Goal: Task Accomplishment & Management: Complete application form

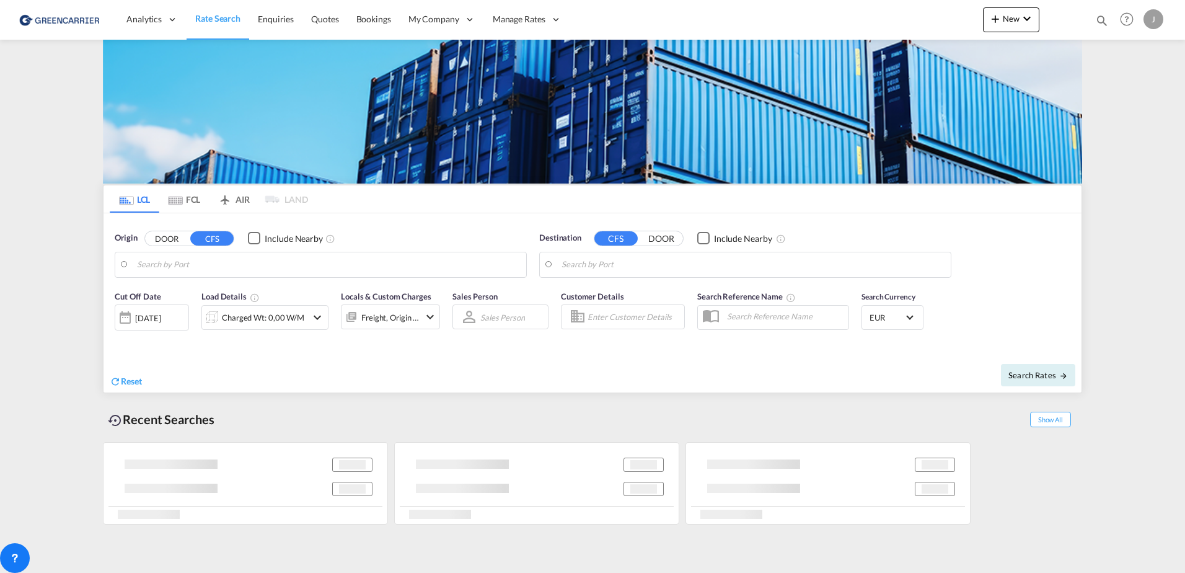
type input "[GEOGRAPHIC_DATA], [GEOGRAPHIC_DATA]"
type input "[GEOGRAPHIC_DATA], SH, CNSHA"
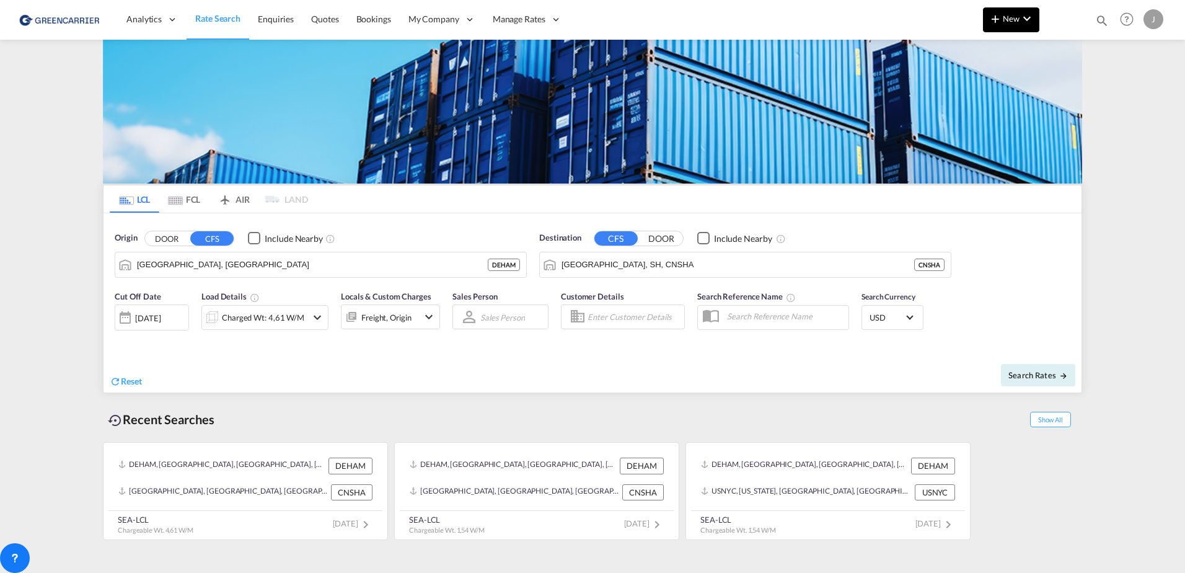
click at [1014, 20] on span "New" at bounding box center [1011, 19] width 46 height 10
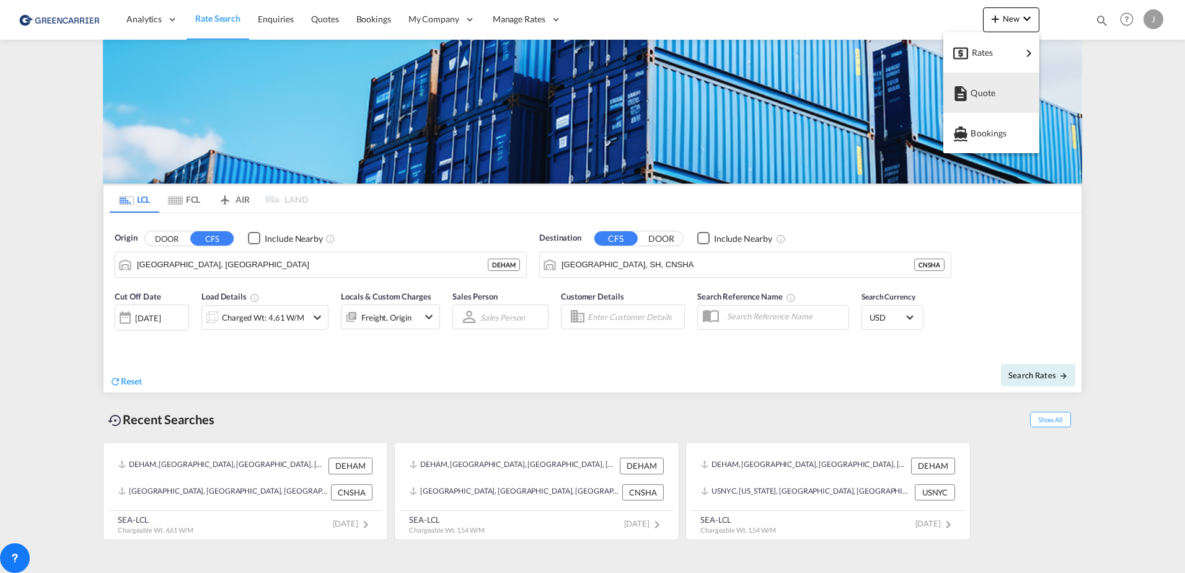
click at [431, 18] on md-backdrop at bounding box center [592, 286] width 1185 height 573
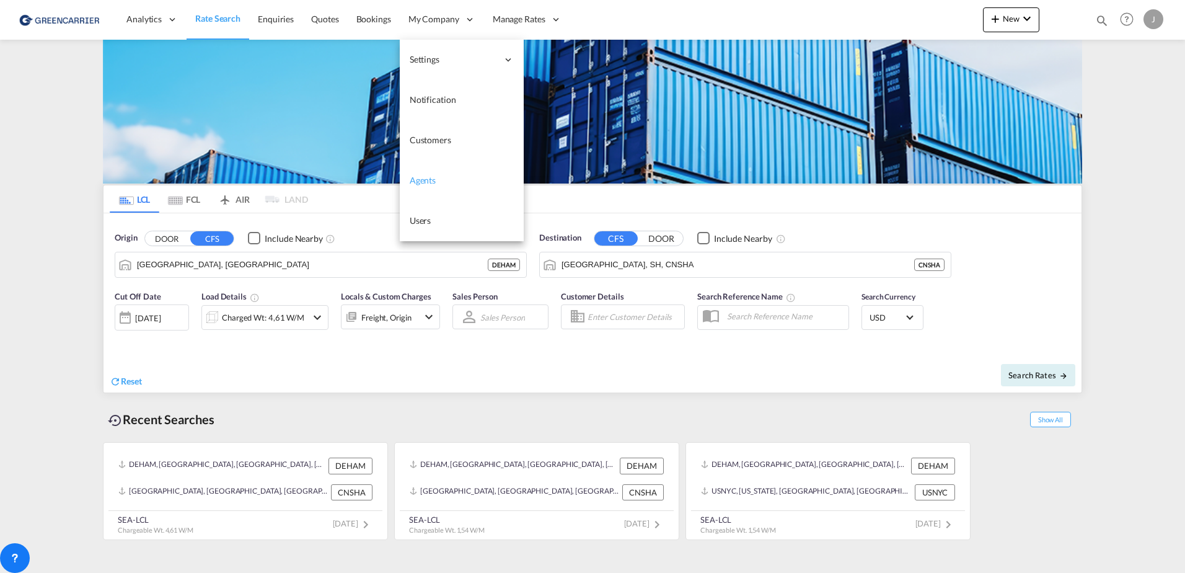
drag, startPoint x: 447, startPoint y: 143, endPoint x: 500, endPoint y: 174, distance: 60.8
click at [447, 143] on span "Customers" at bounding box center [431, 139] width 42 height 11
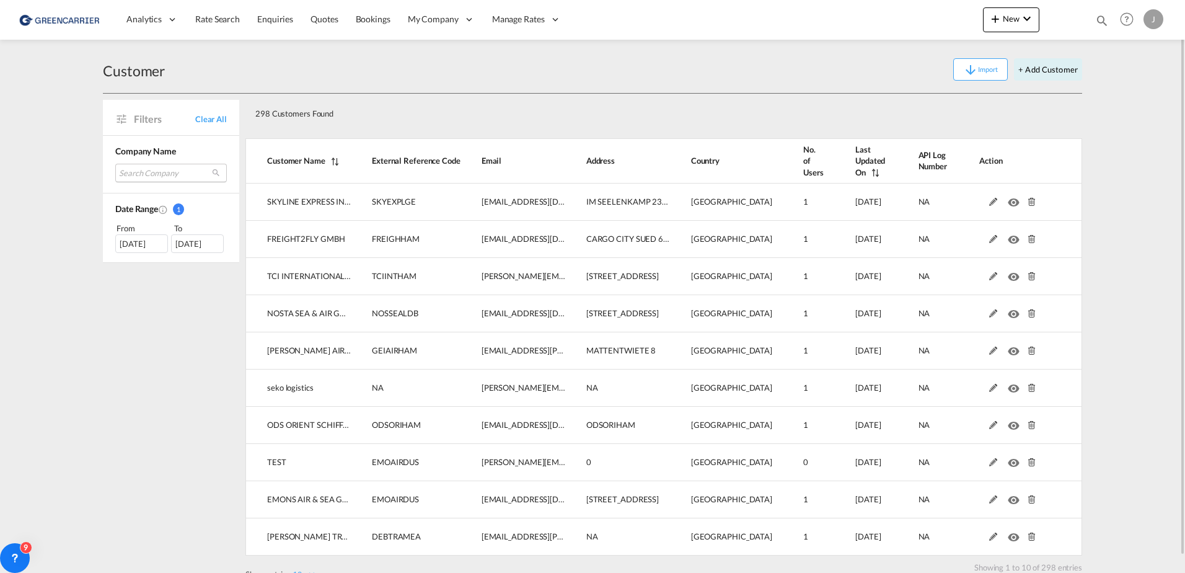
click at [146, 176] on md-select "Search Company skyline express international gmbh freight2fly gmbh tci internat…" at bounding box center [171, 173] width 112 height 19
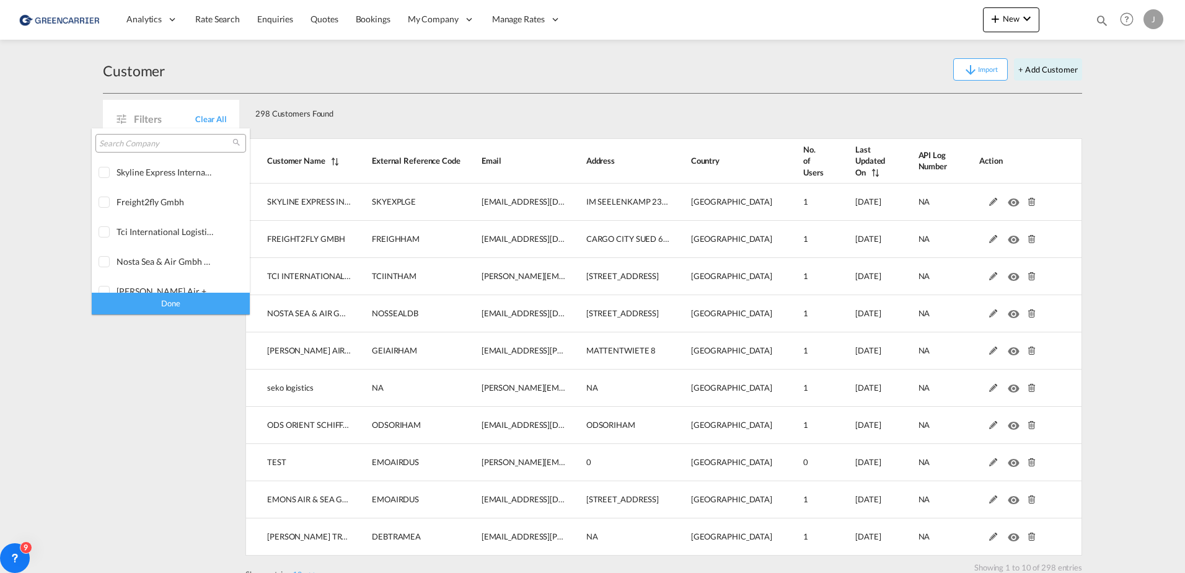
click at [140, 141] on input "search" at bounding box center [165, 143] width 133 height 11
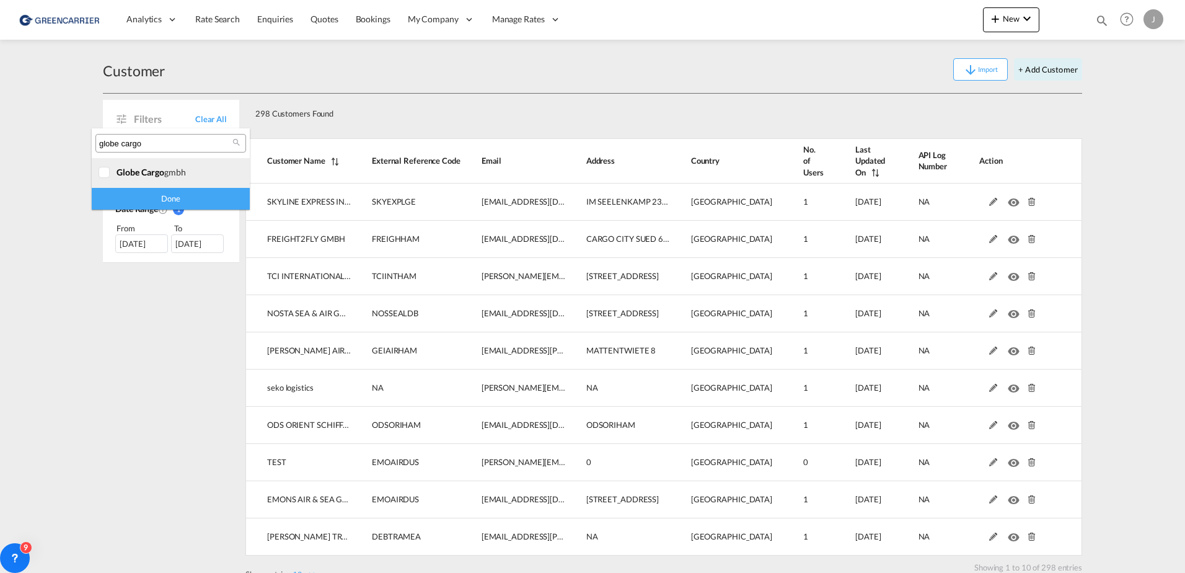
type input "globe cargo"
click at [105, 172] on div at bounding box center [105, 173] width 12 height 12
click at [156, 197] on div "Done" at bounding box center [171, 199] width 158 height 22
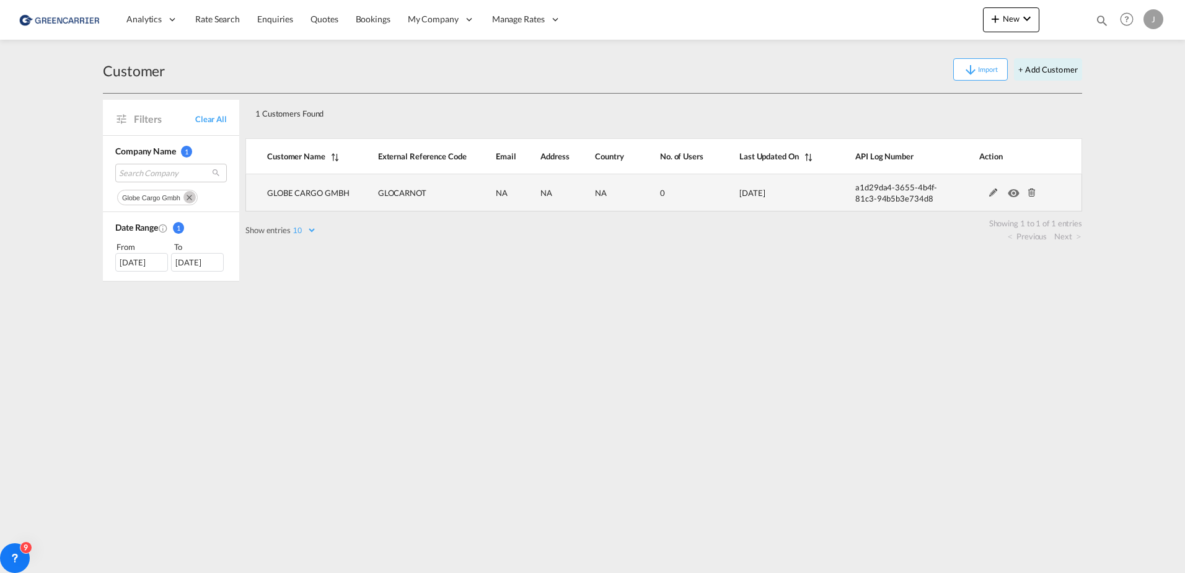
click at [993, 192] on md-icon at bounding box center [993, 192] width 16 height 9
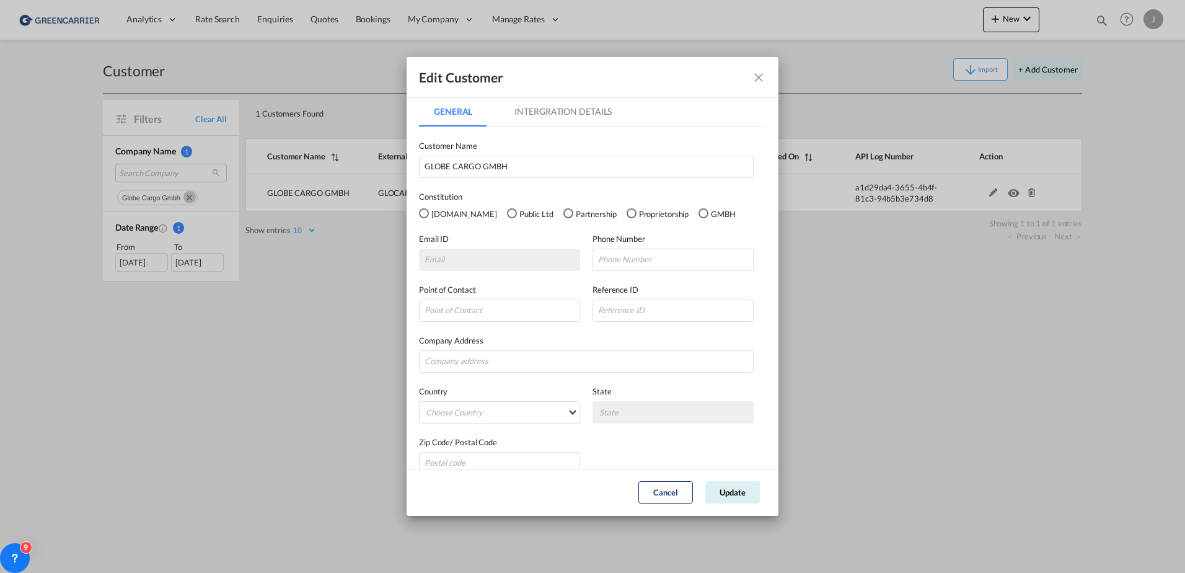
click at [698, 216] on div "GMBH" at bounding box center [703, 213] width 10 height 10
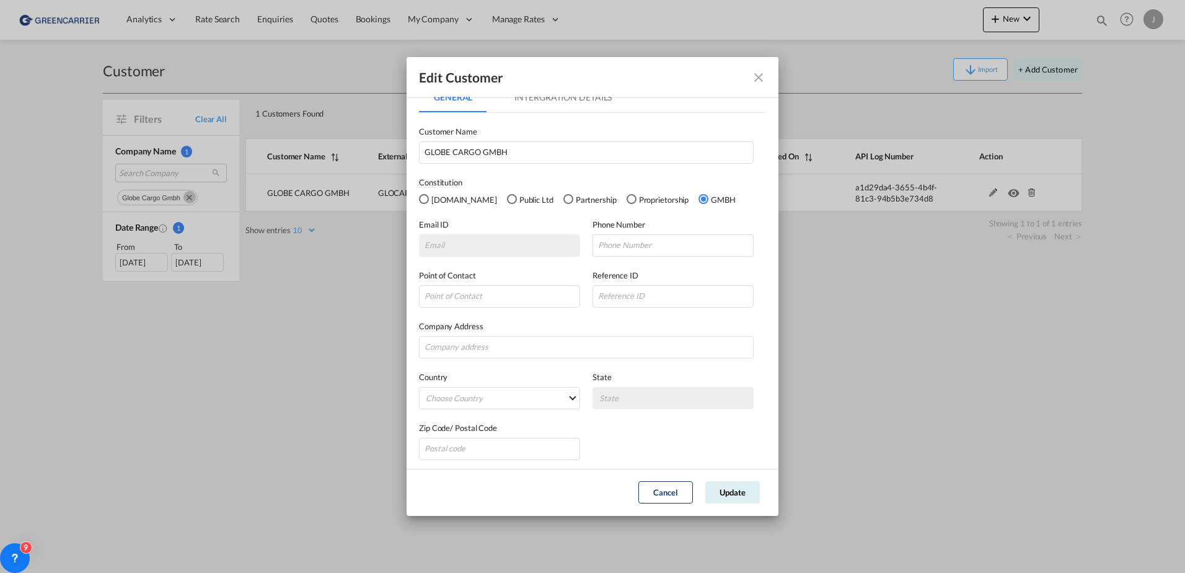
scroll to position [18, 0]
click at [742, 490] on button "Update" at bounding box center [732, 492] width 55 height 22
click at [440, 228] on div "Email ID Enter a valid Email Id" at bounding box center [506, 233] width 174 height 38
click at [757, 74] on md-icon "icon-close fg-AAA8AD" at bounding box center [758, 77] width 15 height 15
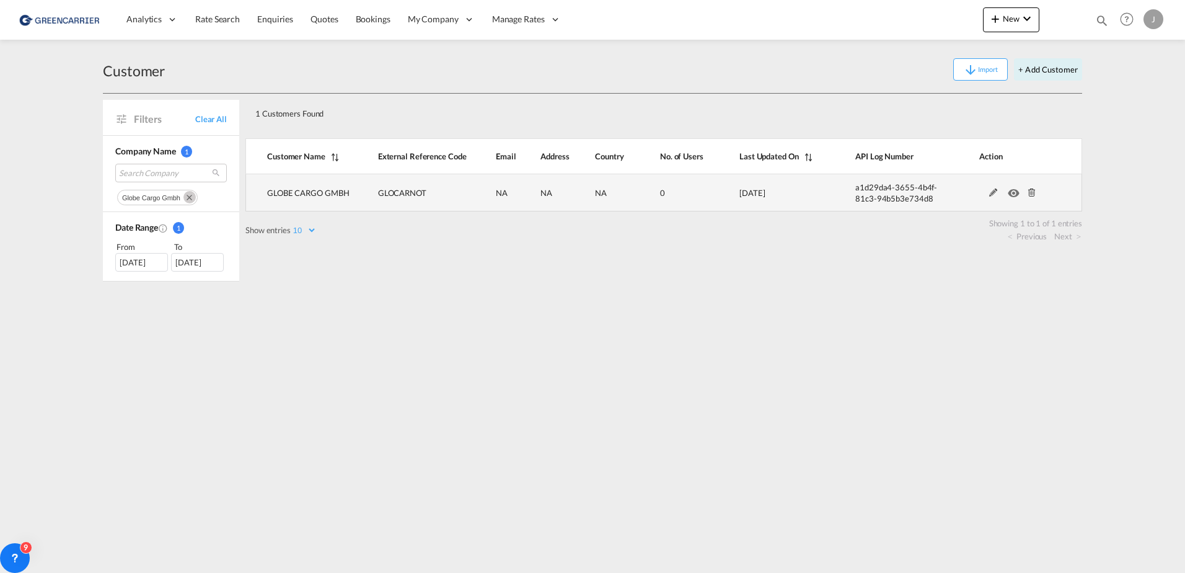
click at [1011, 192] on md-icon "icon-eye" at bounding box center [1016, 189] width 16 height 9
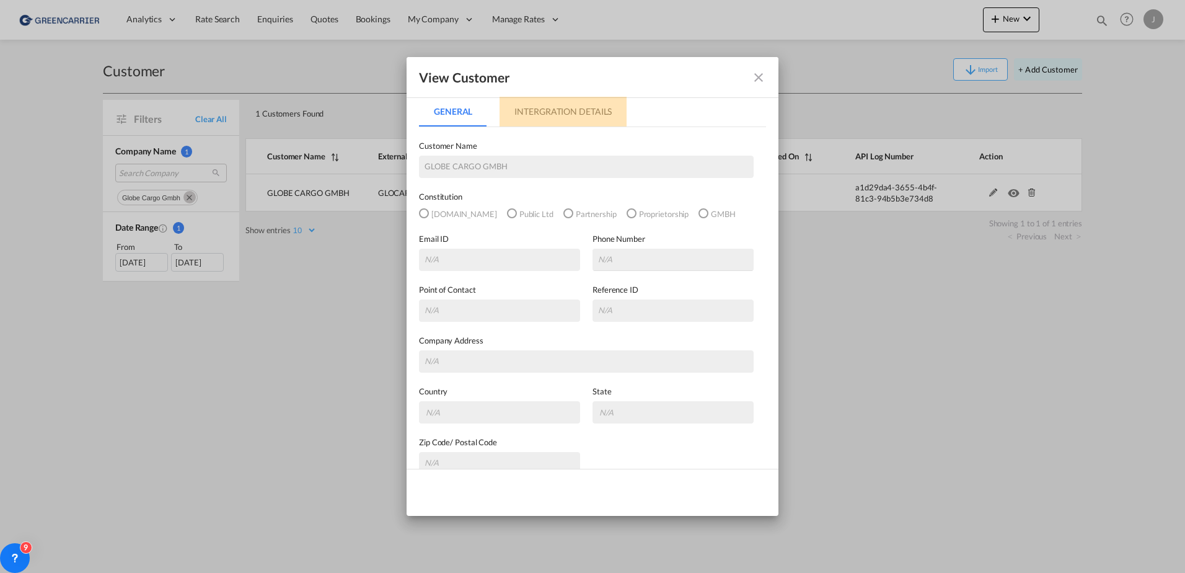
click at [553, 105] on md-tab-item "Intergration Details" at bounding box center [563, 112] width 127 height 30
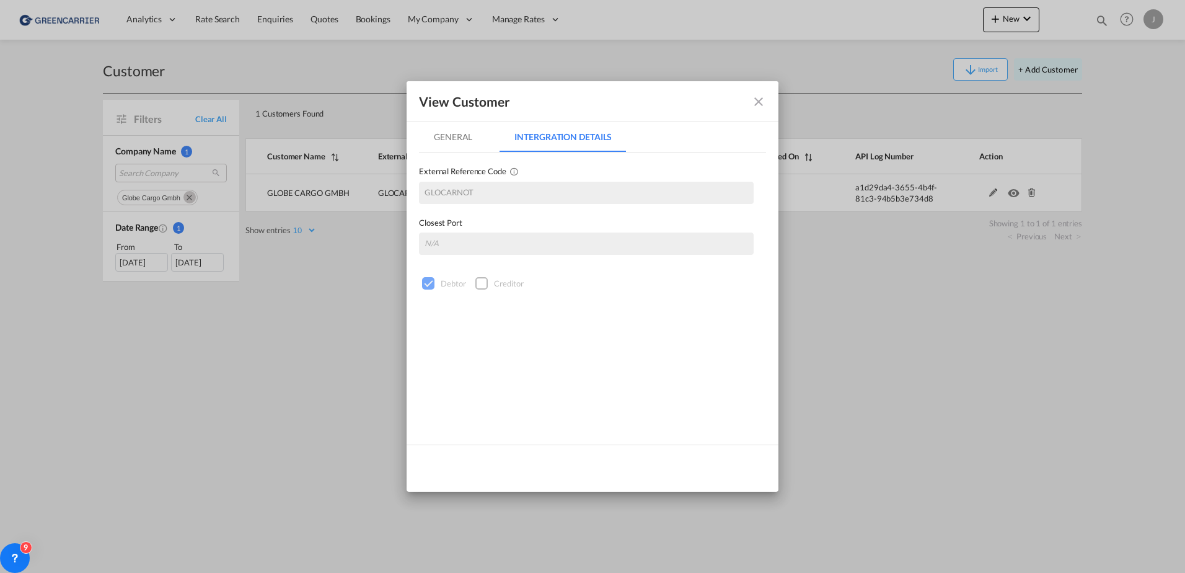
click at [453, 131] on md-tab-item "General" at bounding box center [453, 137] width 68 height 30
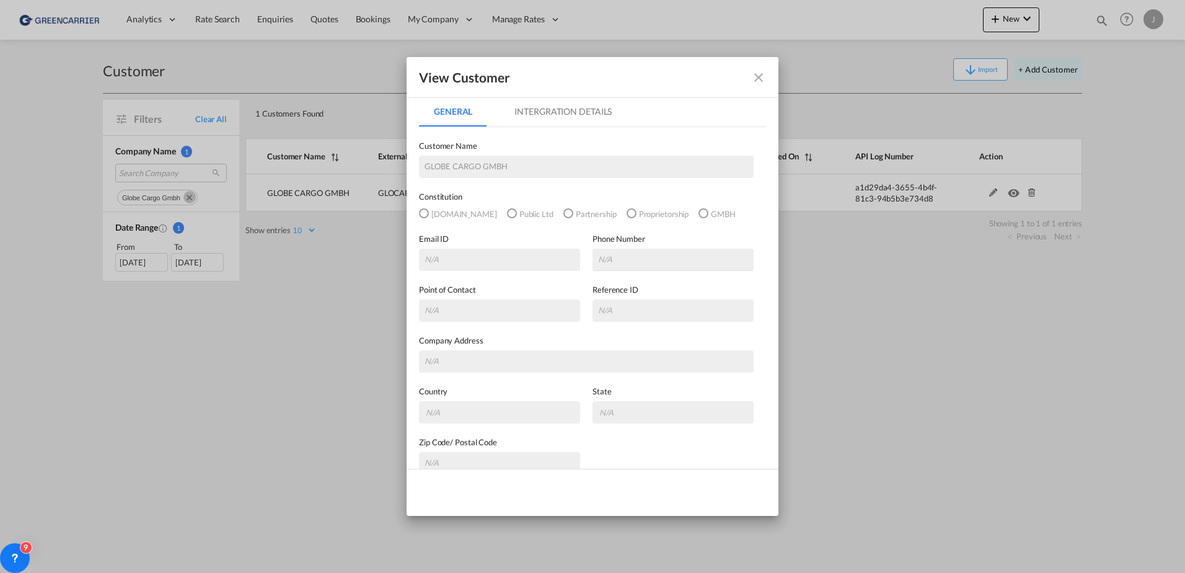
click at [754, 84] on md-icon "icon-close fg-AAA8AD" at bounding box center [758, 77] width 15 height 15
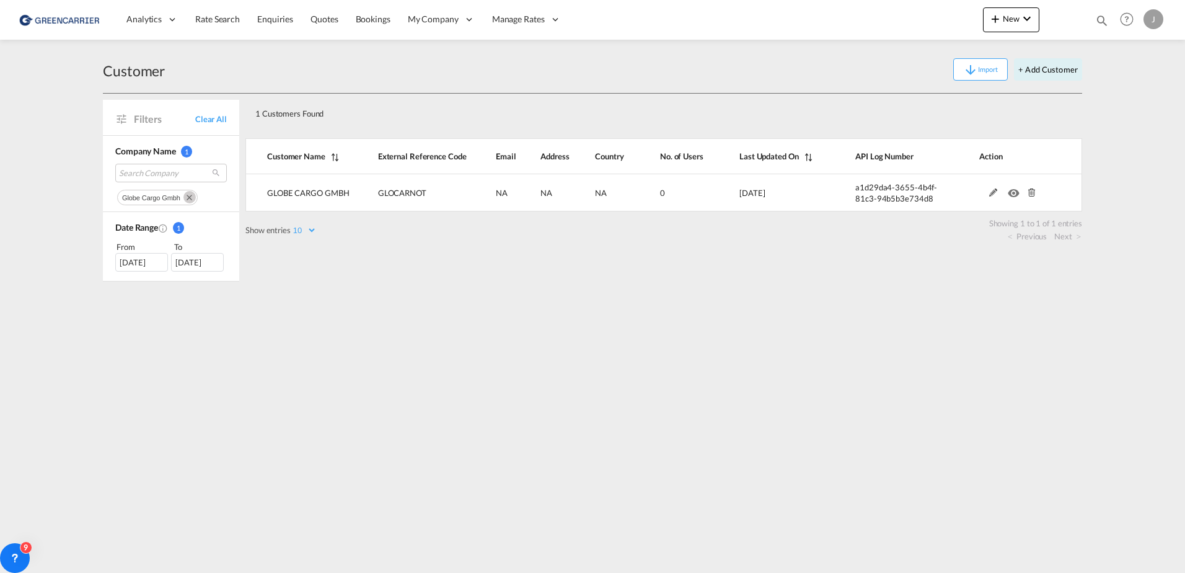
drag, startPoint x: 322, startPoint y: 378, endPoint x: 346, endPoint y: 262, distance: 119.0
click at [322, 367] on md-content "Analytics Reports Dashboard Rate Search Enquiries Quotes Bookings" at bounding box center [592, 286] width 1185 height 573
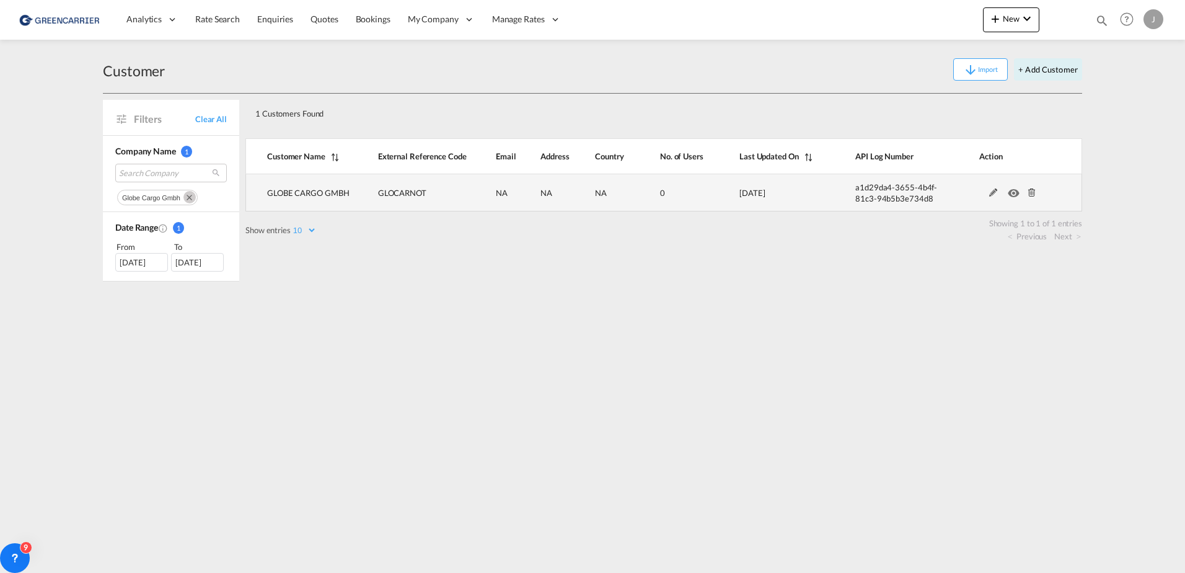
click at [1029, 194] on md-icon at bounding box center [1032, 192] width 16 height 9
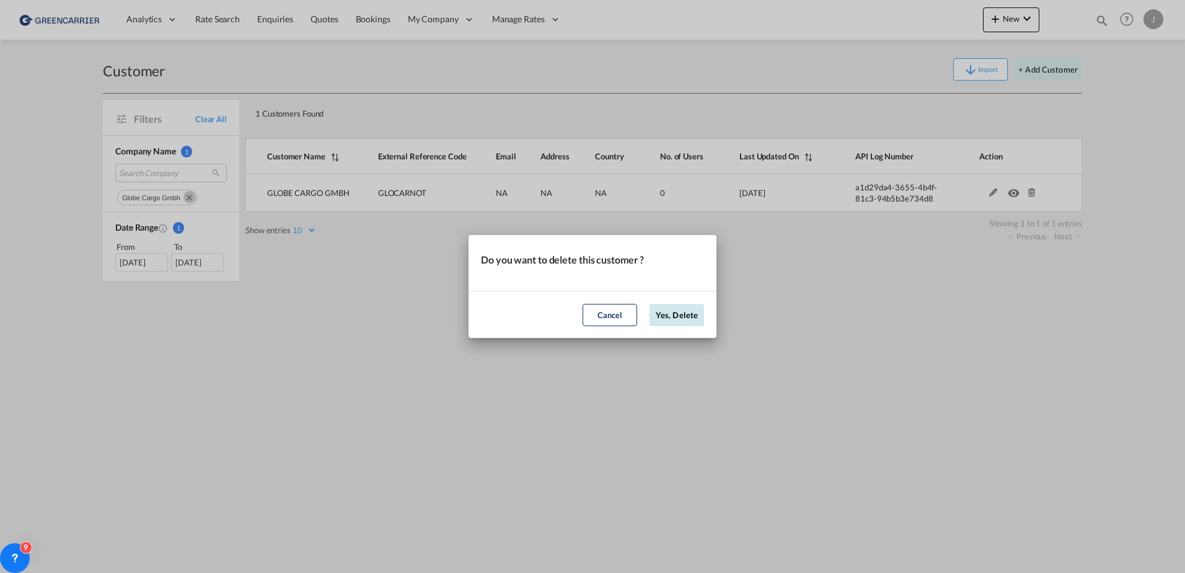
click at [674, 317] on button "Yes, Delete" at bounding box center [677, 315] width 55 height 22
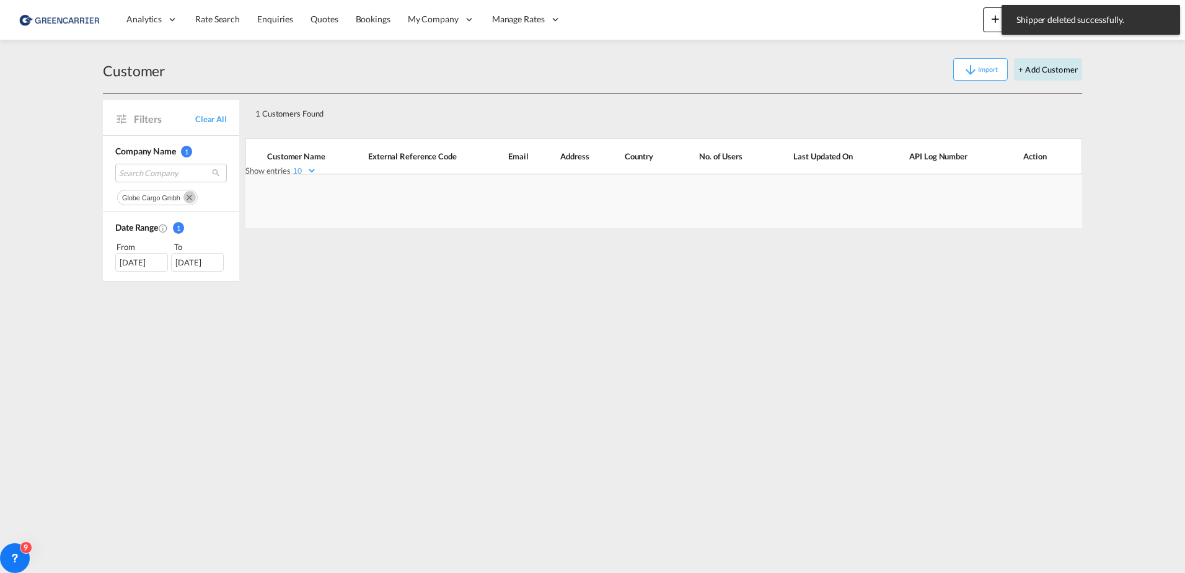
click at [1042, 74] on button "+ Add Customer" at bounding box center [1048, 69] width 68 height 22
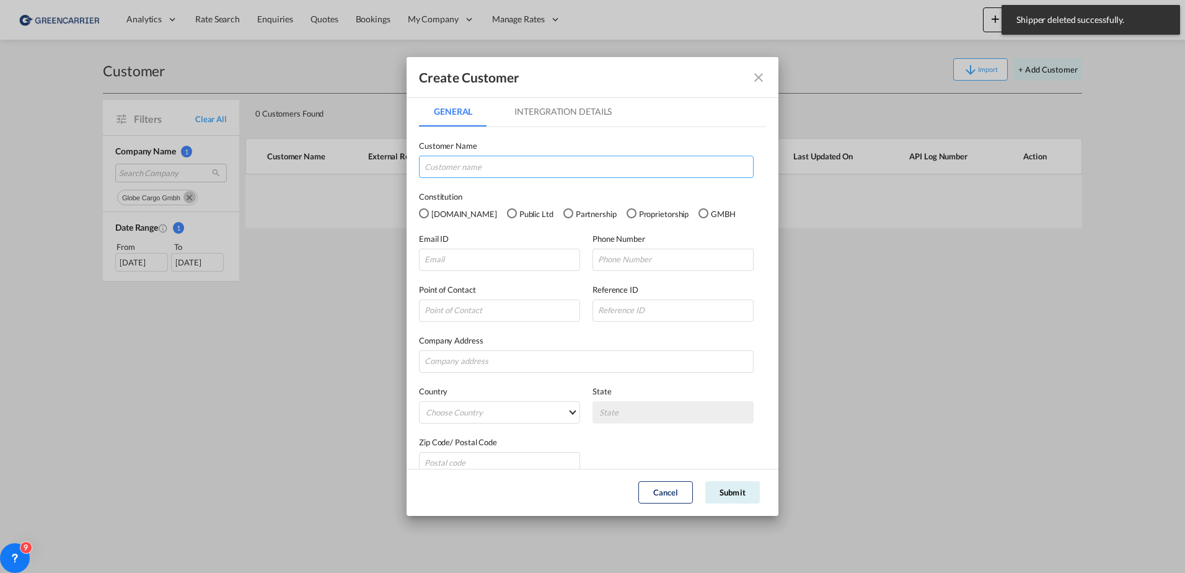
click at [483, 162] on input "GeneralIntergration Details ..." at bounding box center [586, 167] width 335 height 22
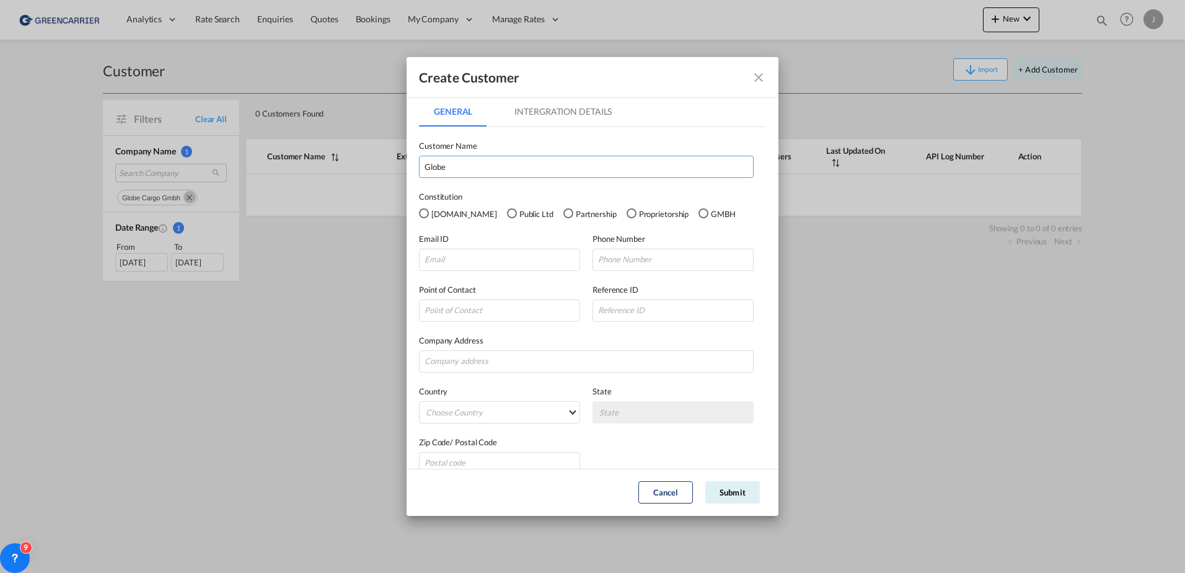
type input "Globe"
click at [500, 167] on input "GLOBE CARGO GMbh" at bounding box center [586, 167] width 335 height 22
type input "GLOBE CARGO GMBH"
click at [698, 216] on div "GMBH" at bounding box center [703, 213] width 10 height 10
click at [493, 267] on input "GeneralIntergration Details ..." at bounding box center [499, 260] width 161 height 22
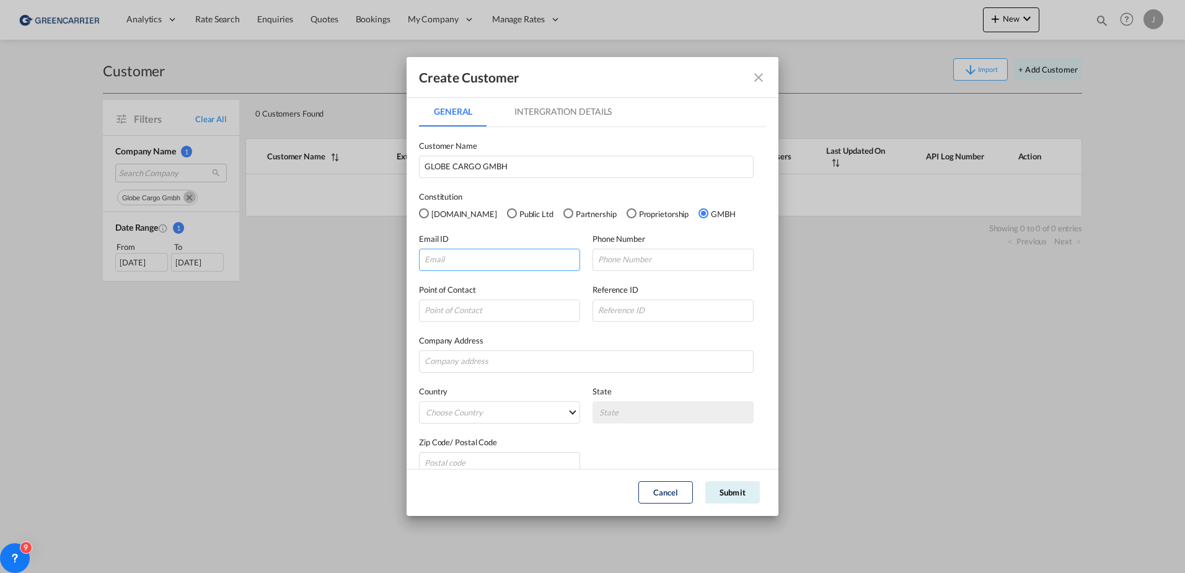
click at [456, 260] on input "GeneralIntergration Details ..." at bounding box center [499, 260] width 161 height 22
paste input "[EMAIL_ADDRESS][DOMAIN_NAME]"
type input "[EMAIL_ADDRESS][DOMAIN_NAME]"
click at [607, 271] on div "GeneralIntergration Details ..." at bounding box center [672, 274] width 161 height 6
click at [602, 257] on input "GeneralIntergration Details ..." at bounding box center [672, 260] width 161 height 22
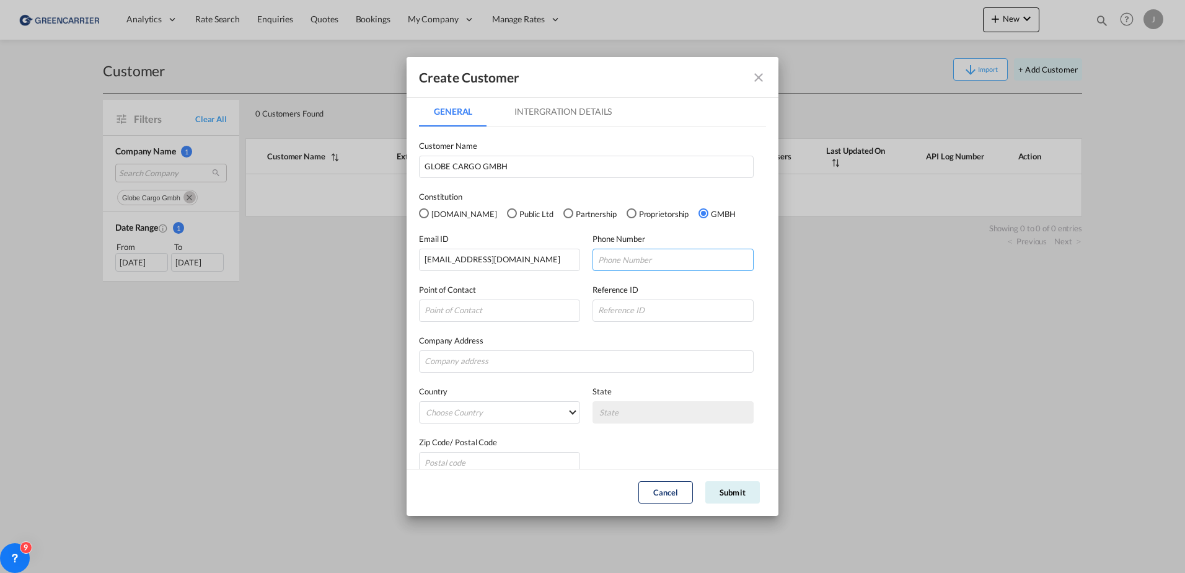
paste input "[PHONE_NUMBER]"
type input "[PHONE_NUMBER]"
click at [471, 359] on input "GeneralIntergration Details ..." at bounding box center [586, 361] width 335 height 22
click at [460, 352] on input "GeneralIntergration Details ..." at bounding box center [586, 361] width 335 height 22
paste input "IN DE TARPEN 41"
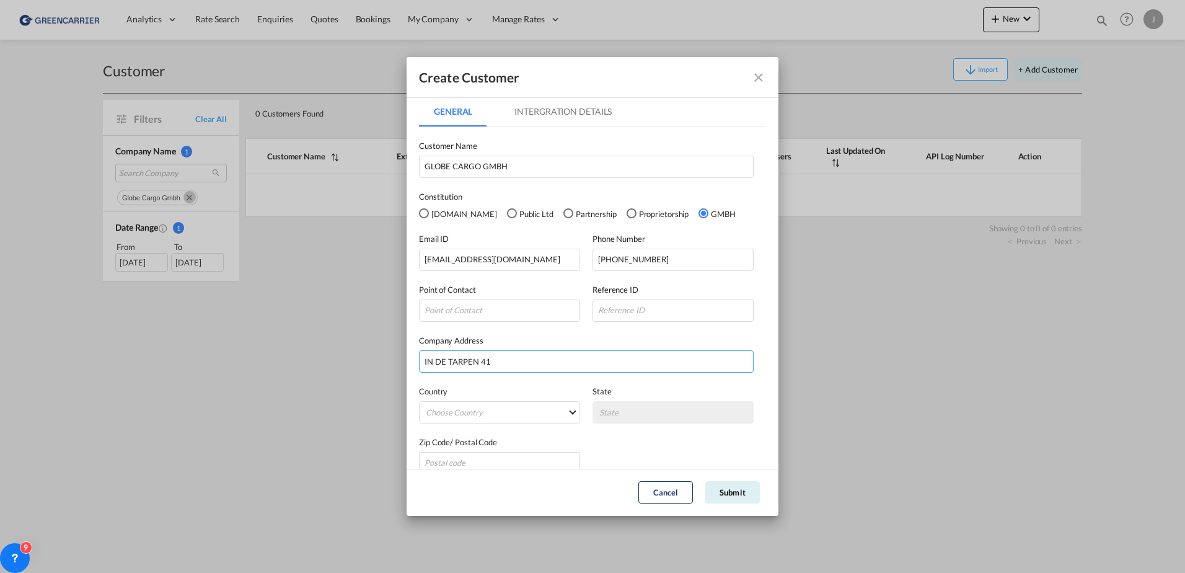
type input "IN DE TARPEN 41"
click at [480, 407] on md-select "Choose Country [GEOGRAPHIC_DATA] [GEOGRAPHIC_DATA] [GEOGRAPHIC_DATA] [US_STATE]…" at bounding box center [499, 412] width 161 height 22
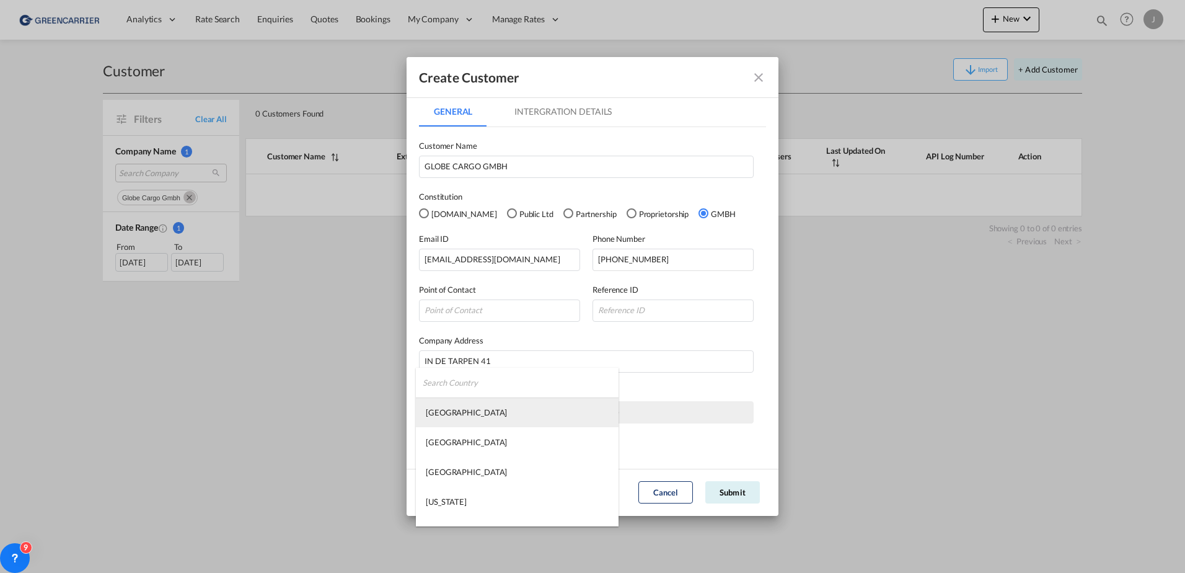
type md-option "[GEOGRAPHIC_DATA]"
type md-option "[US_STATE]"
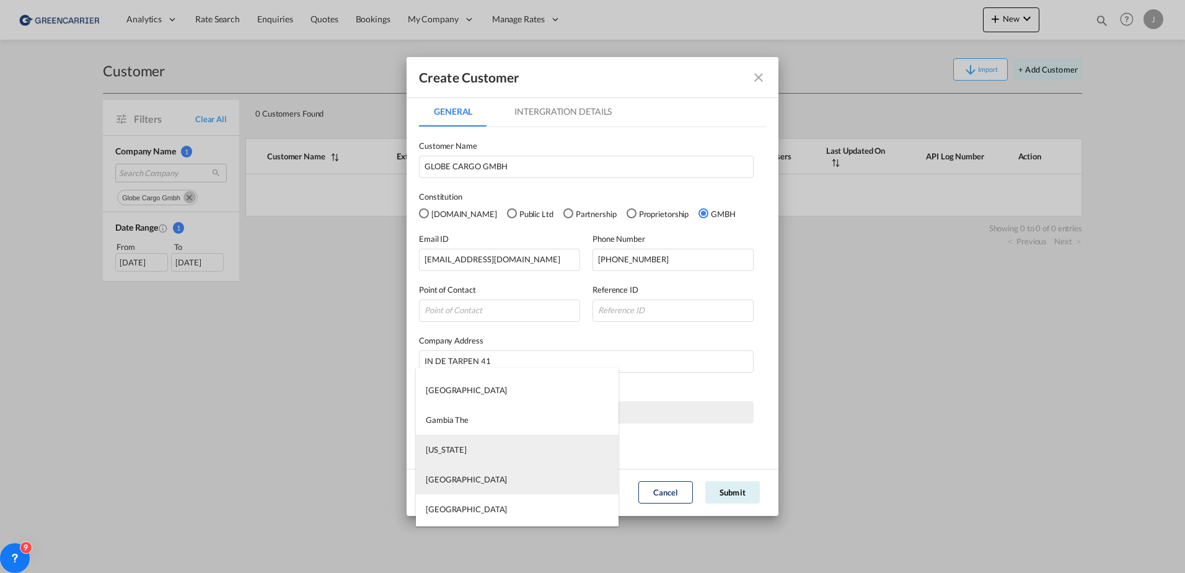
type md-option "[GEOGRAPHIC_DATA]"
click at [456, 447] on div "[GEOGRAPHIC_DATA]" at bounding box center [466, 446] width 81 height 11
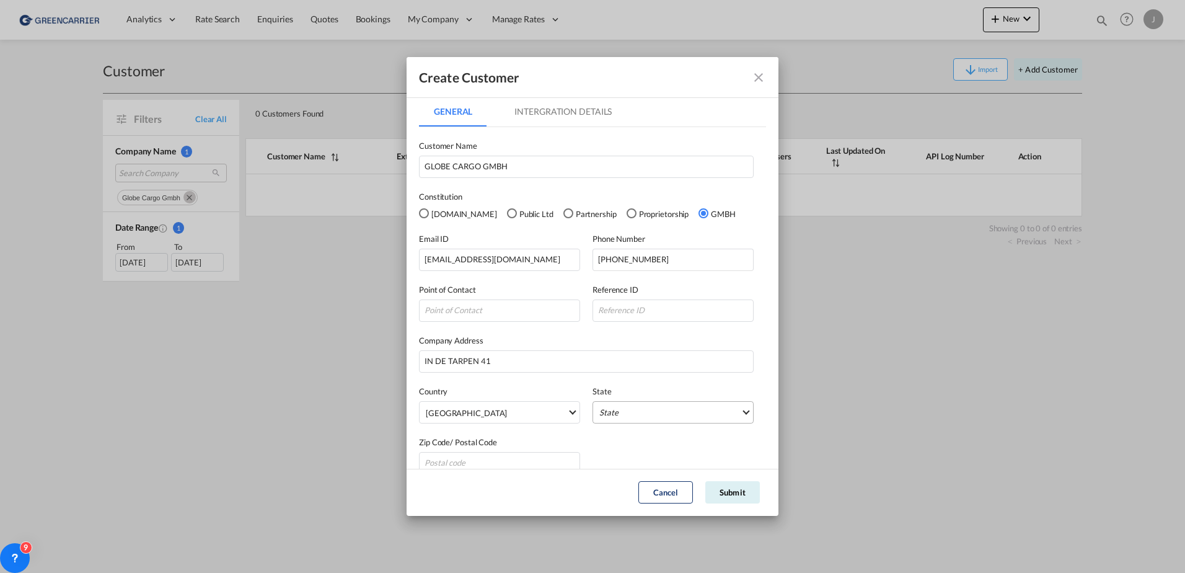
click at [645, 409] on md-select "State [GEOGRAPHIC_DATA] [GEOGRAPHIC_DATA] [GEOGRAPHIC_DATA] [GEOGRAPHIC_DATA] […" at bounding box center [672, 412] width 161 height 22
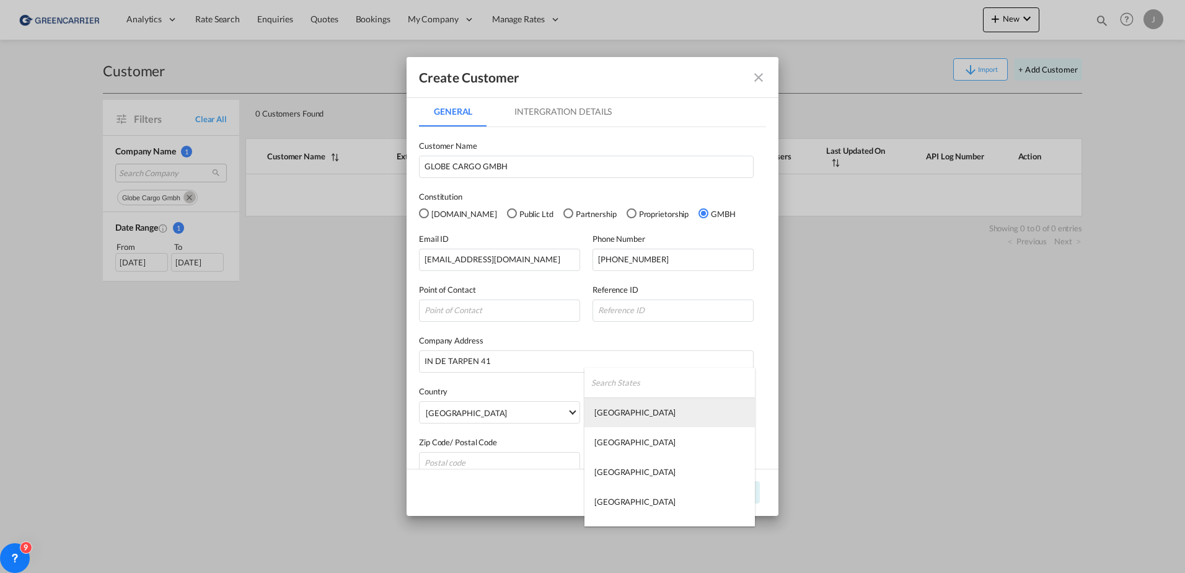
type md-option "[GEOGRAPHIC_DATA]"
type md-option "Saarland"
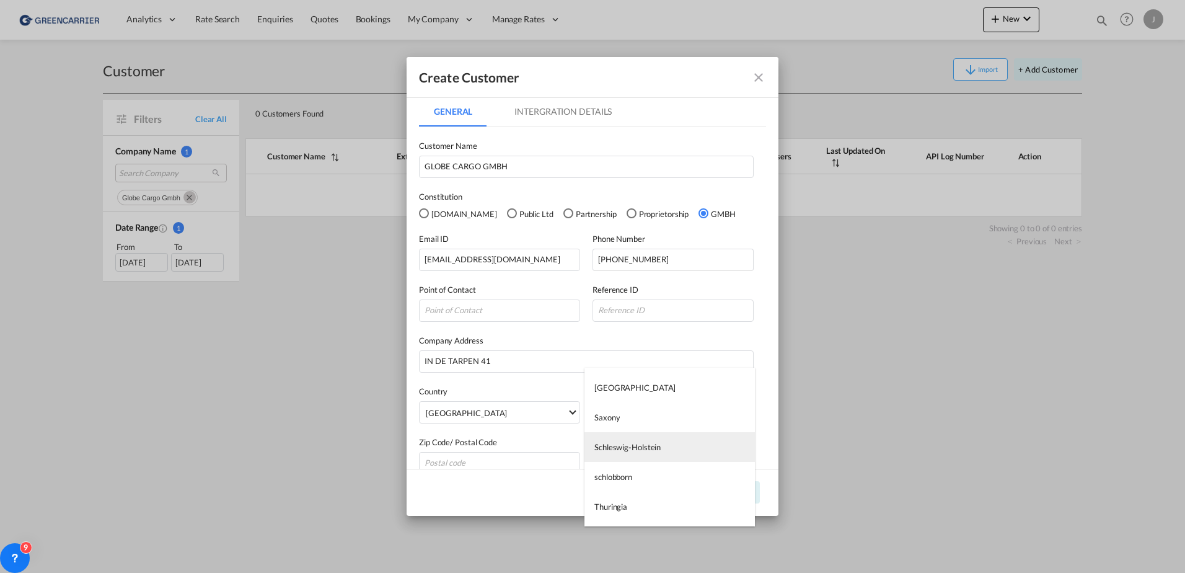
type md-option "Schleswig-Holstein"
click at [638, 444] on div "Schleswig-Holstein" at bounding box center [627, 446] width 66 height 11
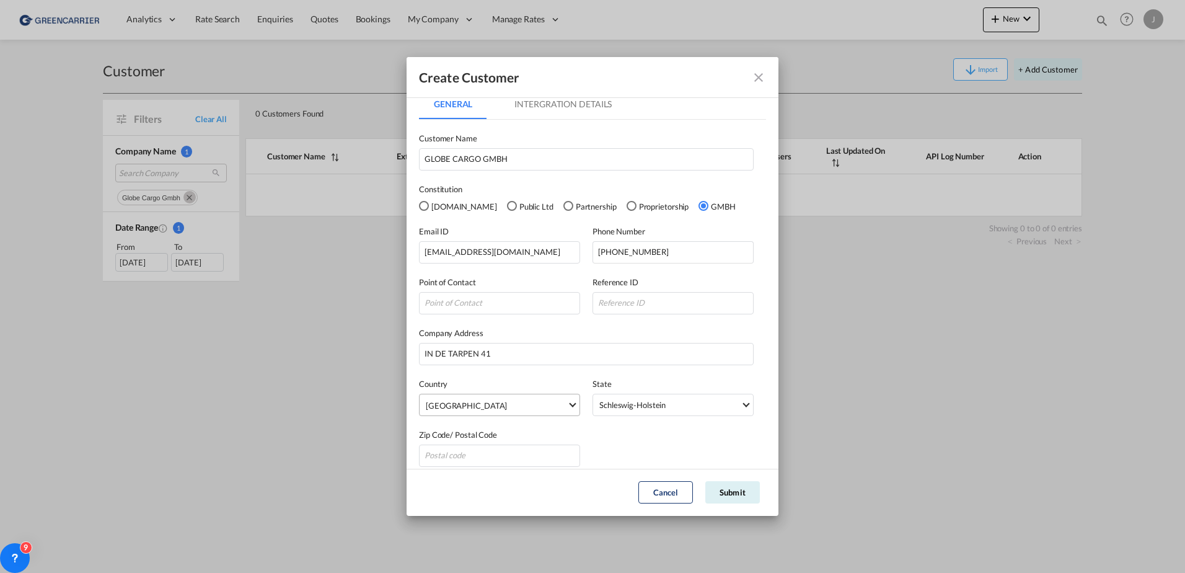
scroll to position [18, 0]
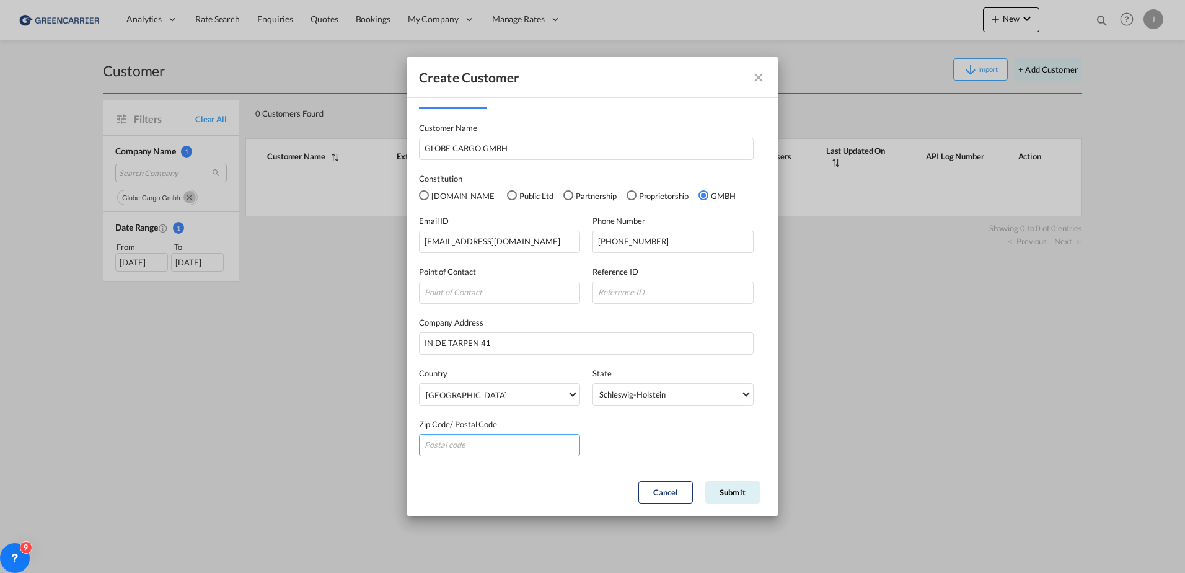
click at [488, 443] on input "GeneralIntergration Details ..." at bounding box center [499, 445] width 161 height 22
type input "22848"
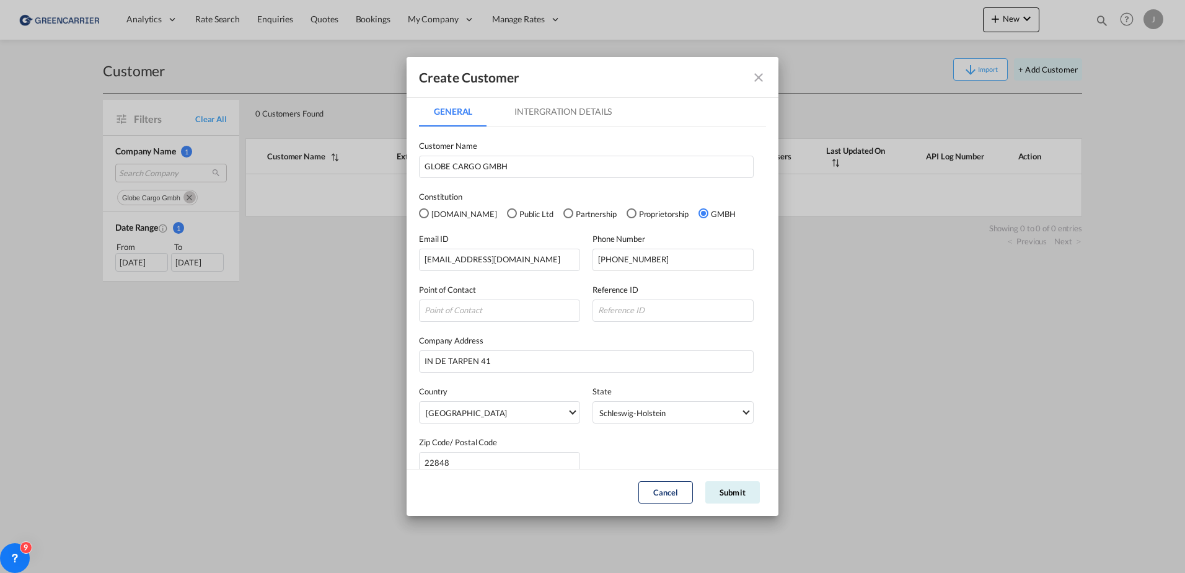
click at [548, 120] on md-tab-item "Intergration Details" at bounding box center [563, 112] width 127 height 30
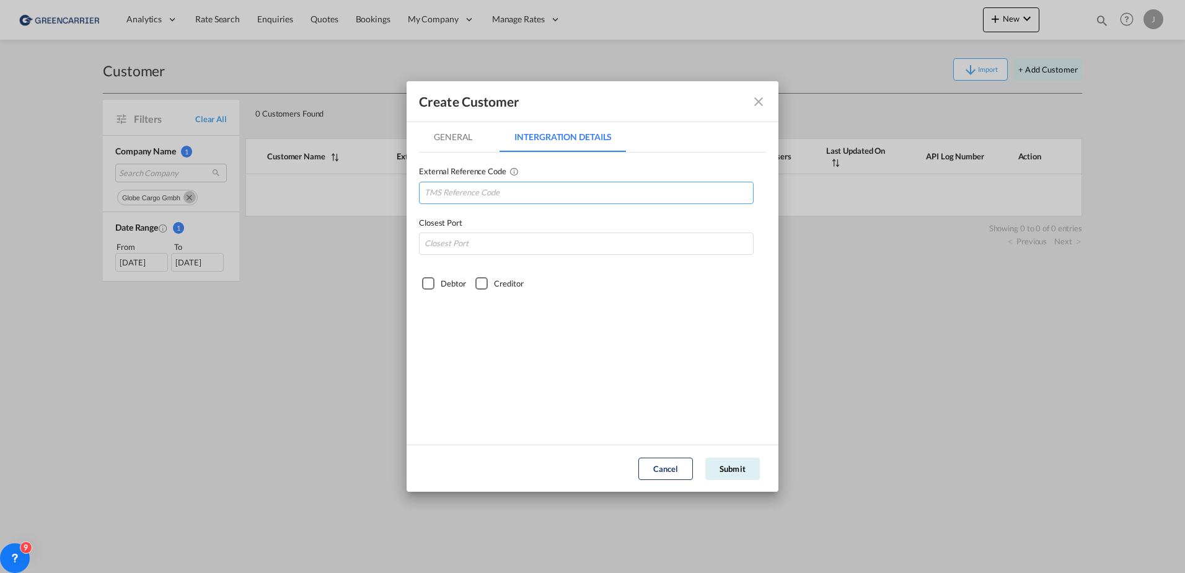
click at [490, 182] on input "GeneralIntergration Details ..." at bounding box center [586, 193] width 335 height 22
type input "GLOCARNOT"
type input "DEHAM"
drag, startPoint x: 433, startPoint y: 281, endPoint x: 466, endPoint y: 294, distance: 35.1
click at [431, 281] on div "Debtor" at bounding box center [428, 283] width 12 height 12
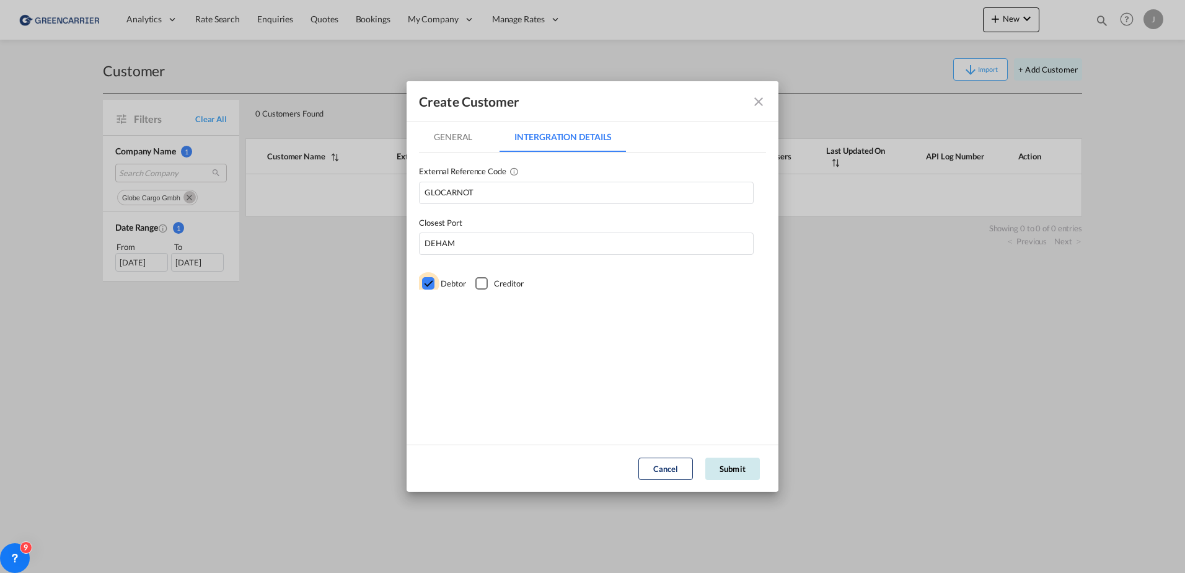
click at [741, 478] on md-dialog-actions "Cancel Submit" at bounding box center [593, 467] width 372 height 47
click at [734, 471] on button "Submit" at bounding box center [732, 468] width 55 height 22
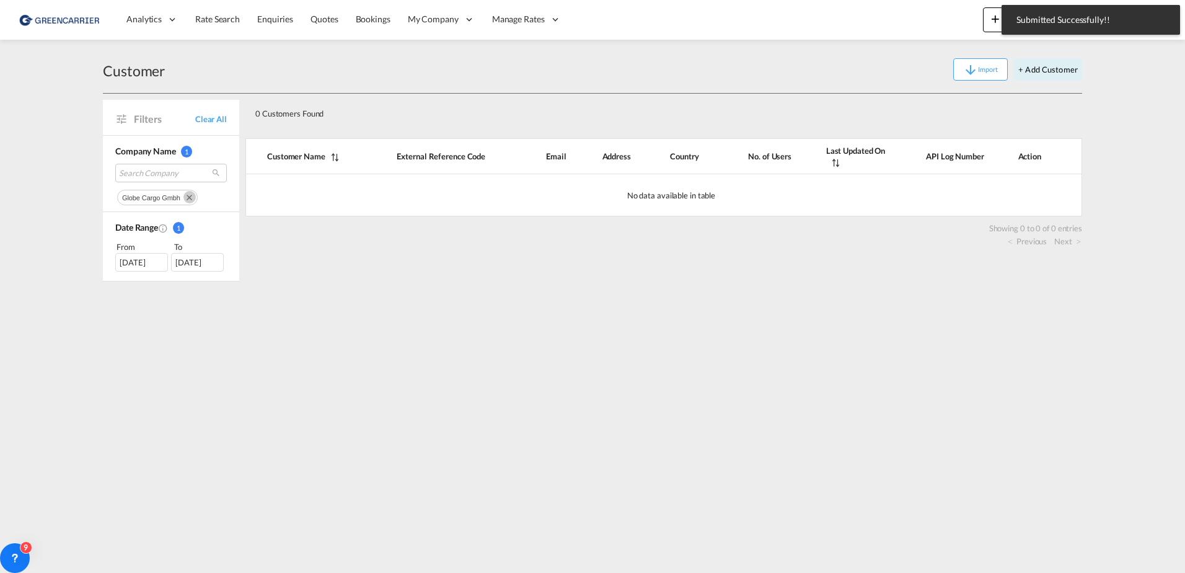
click at [473, 85] on div "Customer Import + Add Customer" at bounding box center [592, 70] width 979 height 48
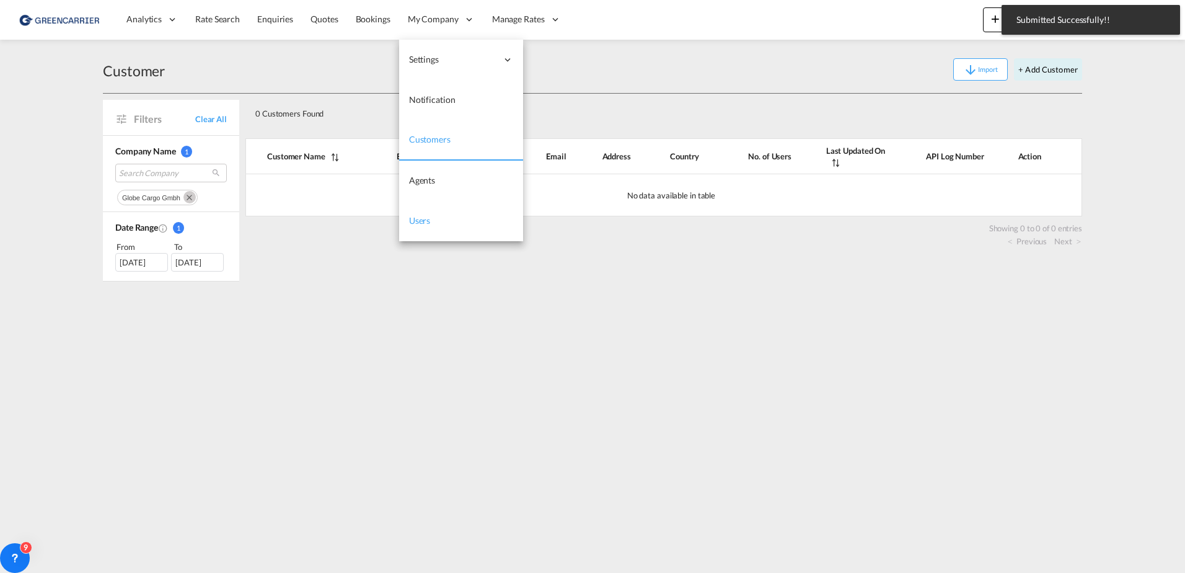
click at [426, 224] on span "Users" at bounding box center [420, 220] width 22 height 11
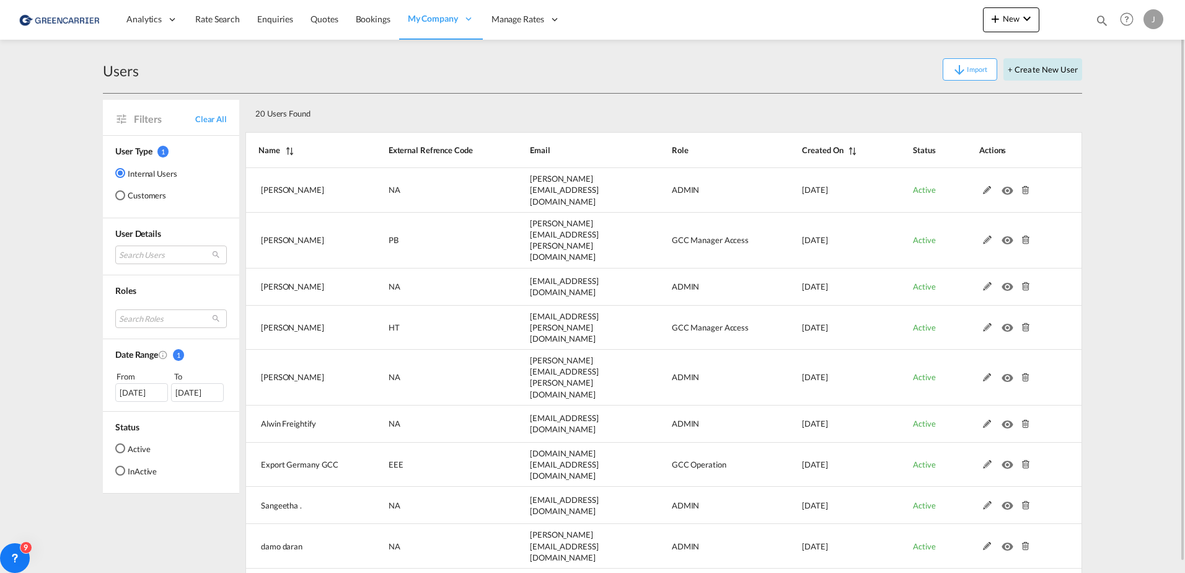
click at [1039, 74] on button "+ Create New User" at bounding box center [1042, 69] width 79 height 22
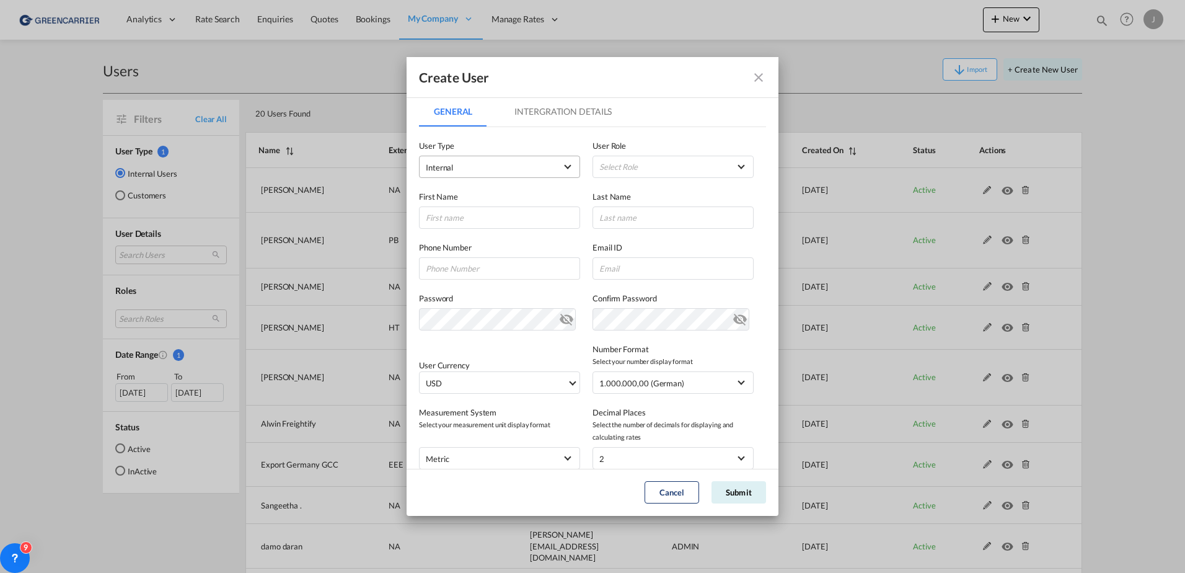
click at [485, 158] on md-select "Internal Internal Customer" at bounding box center [499, 167] width 161 height 22
click at [462, 200] on md-option "Customer" at bounding box center [498, 197] width 163 height 30
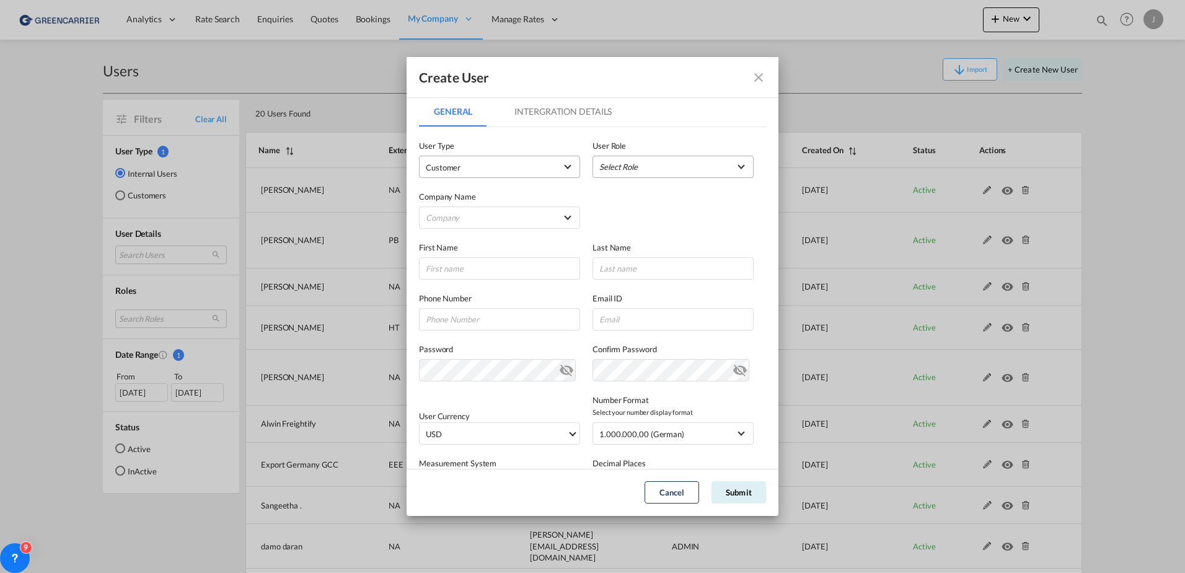
click at [622, 166] on md-select "Select Role BCO GLOBAL GCC Customers FCL USER_DEFINED GCC Customers LCL USER_DE…" at bounding box center [672, 167] width 161 height 22
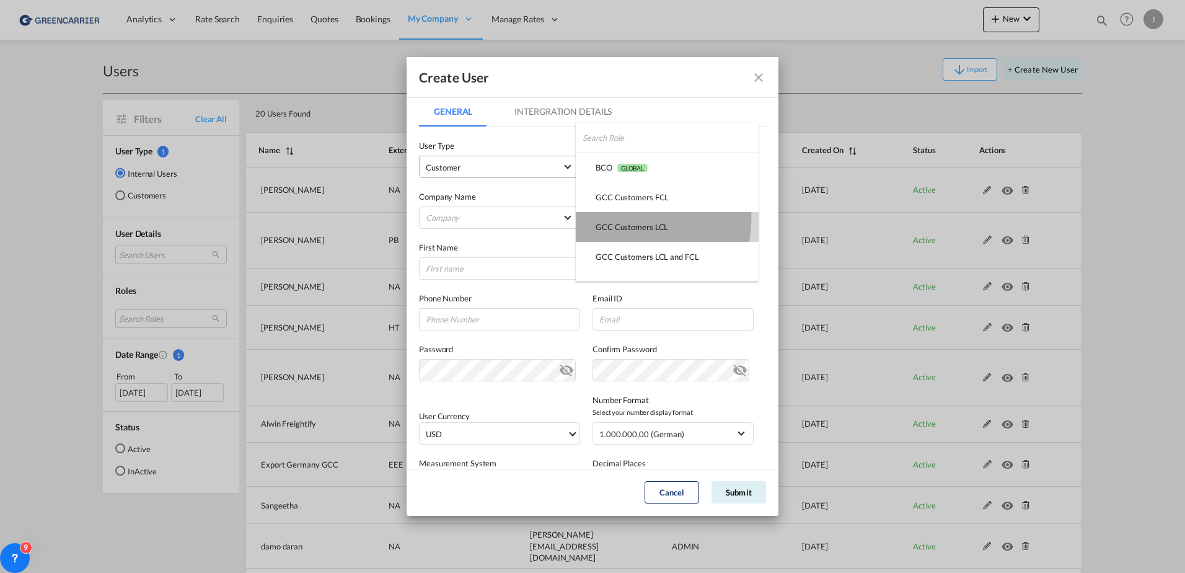
click at [631, 219] on md-option "GCC Customers LCL USER_DEFINED" at bounding box center [667, 227] width 183 height 30
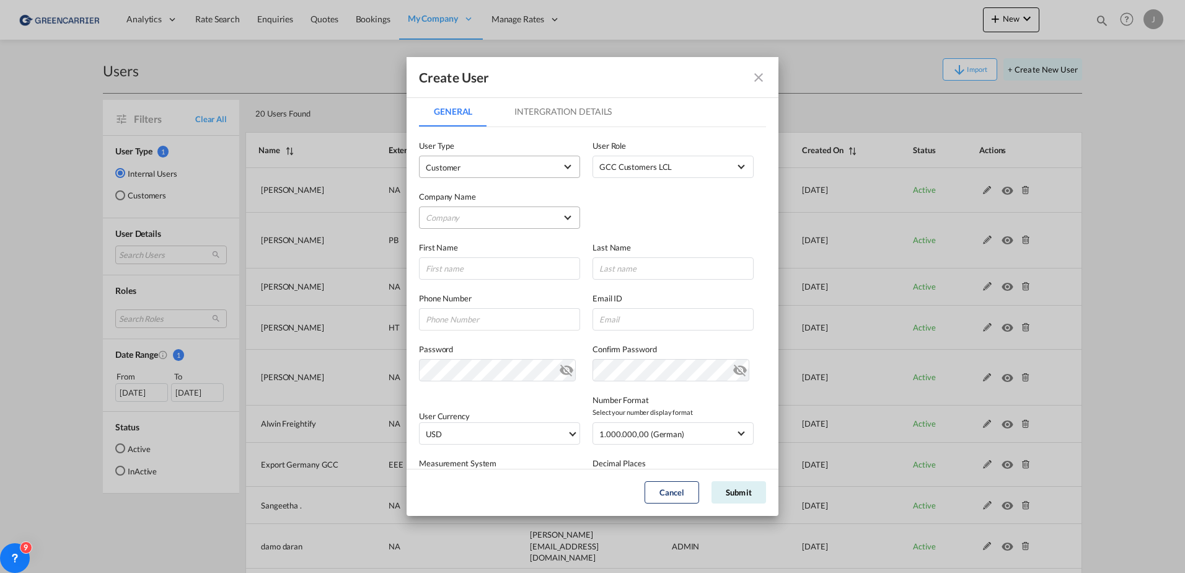
click at [516, 215] on md-select "Company [PERSON_NAME] & Co. GmbH AMA FREIGHT AGENCY GMBH BENDIX TRANSPORT DANMA…" at bounding box center [499, 217] width 161 height 22
click at [467, 192] on input "search" at bounding box center [522, 189] width 216 height 30
type input "globe cargo"
click at [493, 213] on div "GLOBE CARGO GMBH" at bounding box center [468, 218] width 82 height 11
click at [465, 261] on input "GeneralIntergration Details ..." at bounding box center [499, 268] width 161 height 22
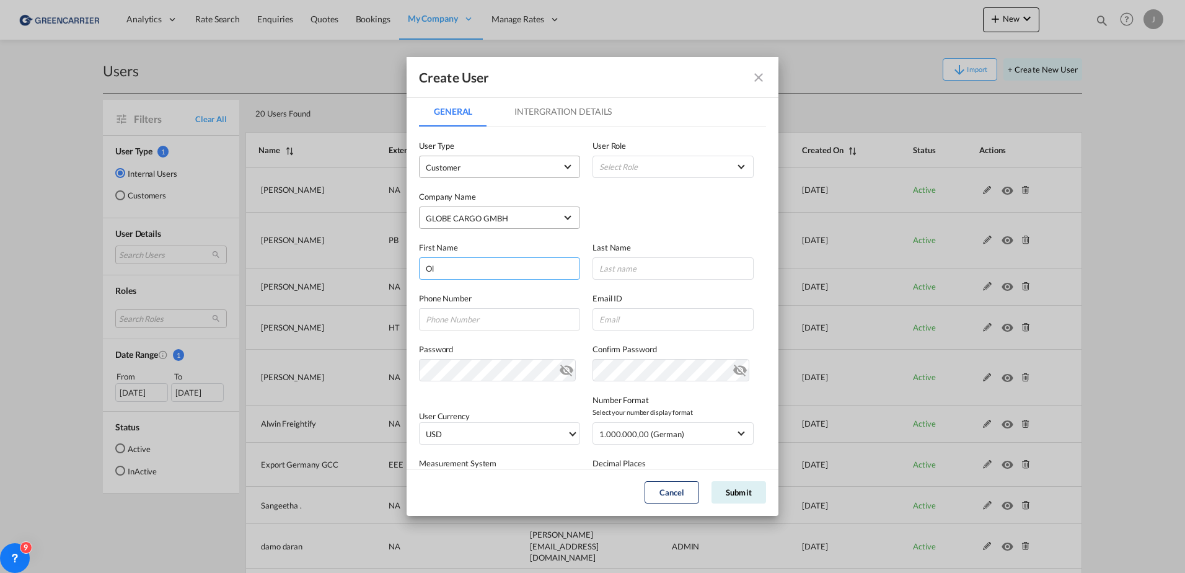
type input "O"
click at [488, 257] on input "Urlich" at bounding box center [499, 268] width 161 height 22
type input "U"
type input "[PERSON_NAME]"
type input "Jungbluth"
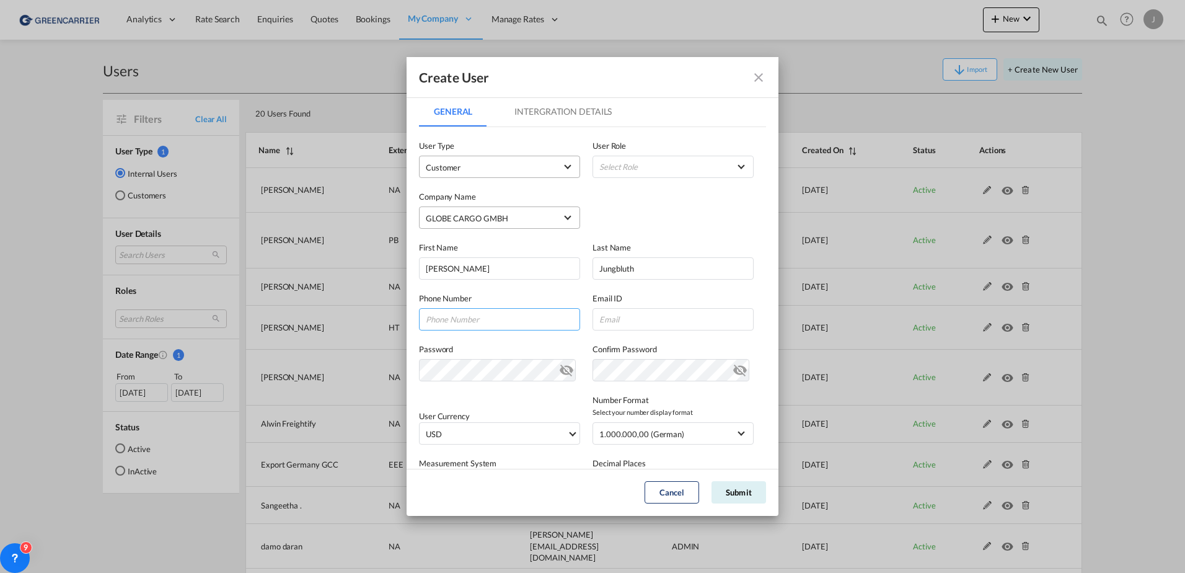
click at [477, 320] on input "GeneralIntergration Details ..." at bounding box center [499, 319] width 161 height 22
paste input "[PHONE_NUMBER]"
type input "[PHONE_NUMBER]"
click at [620, 323] on input "GeneralIntergration Details ..." at bounding box center [672, 319] width 161 height 22
paste input "[EMAIL_ADDRESS][DOMAIN_NAME]"
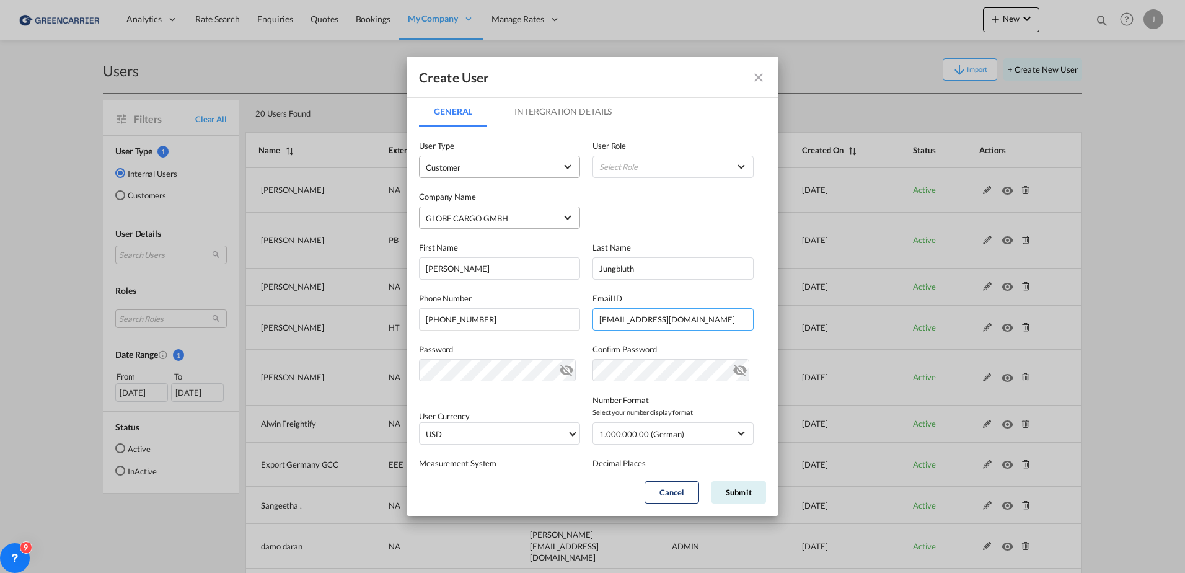
type input "[EMAIL_ADDRESS][DOMAIN_NAME]"
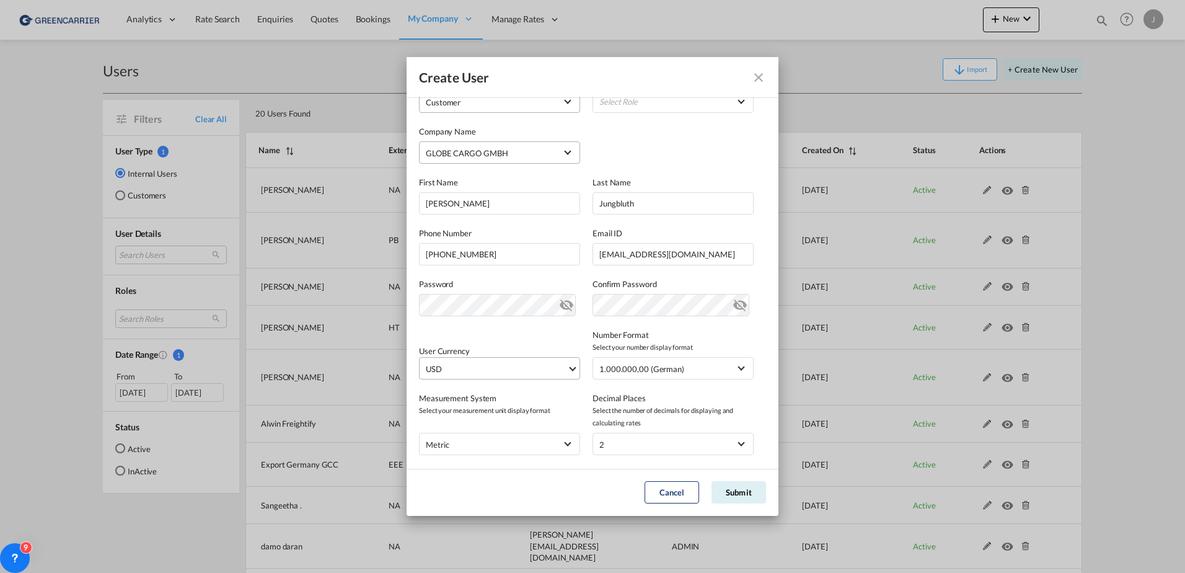
scroll to position [136, 0]
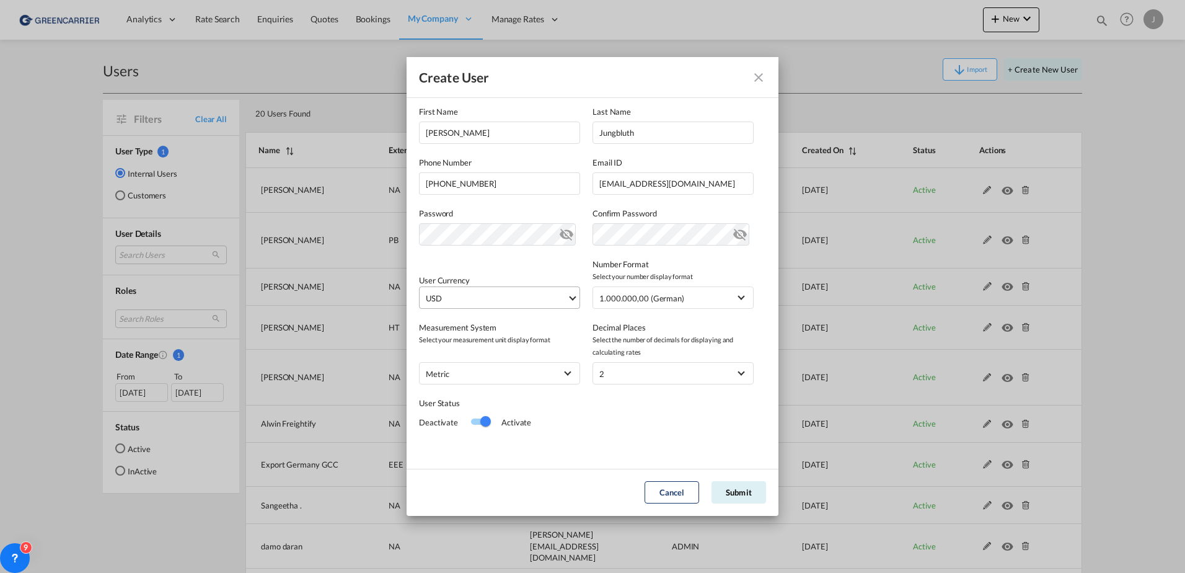
click at [483, 302] on span "USD" at bounding box center [496, 298] width 141 height 12
click at [464, 293] on input "search" at bounding box center [517, 292] width 182 height 11
type input "eur"
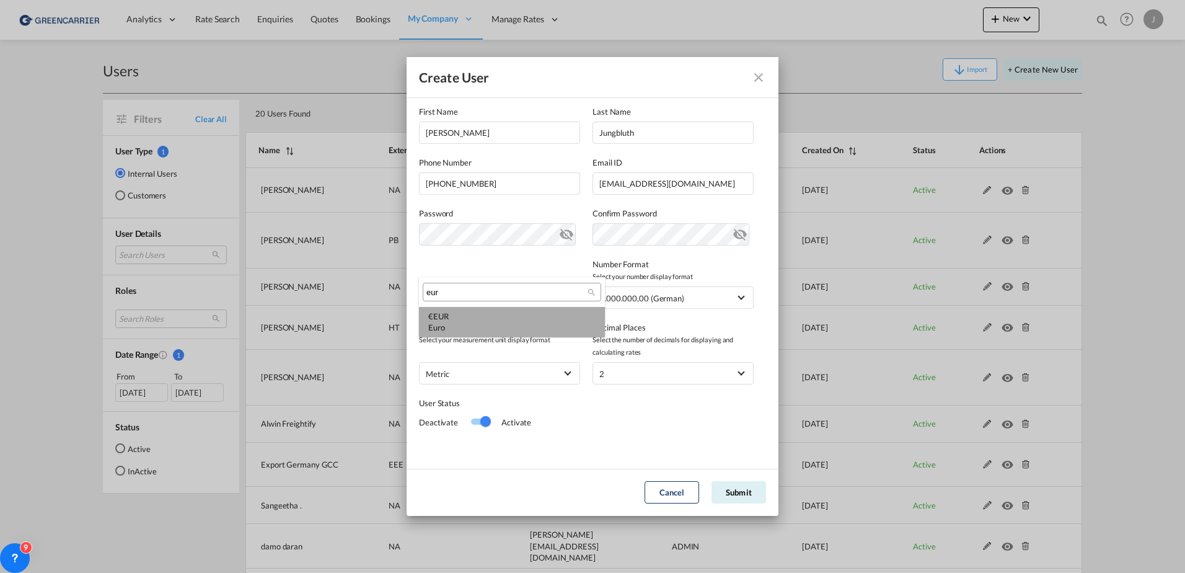
click at [459, 317] on div "€ EUR Euro" at bounding box center [511, 321] width 167 height 22
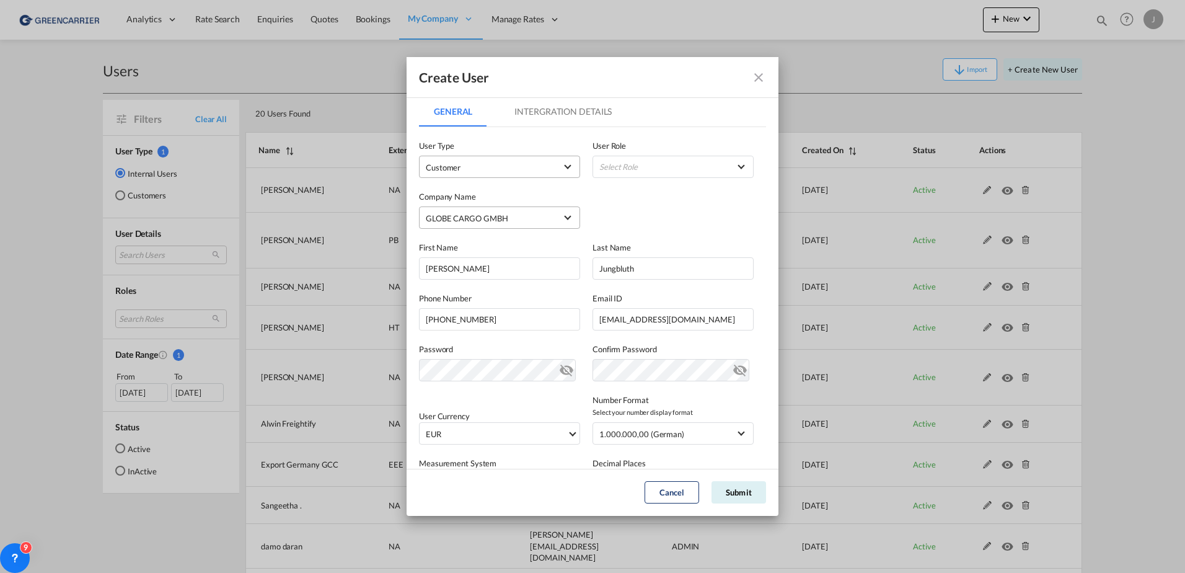
click at [531, 118] on md-tab-item "Intergration Details" at bounding box center [563, 112] width 127 height 30
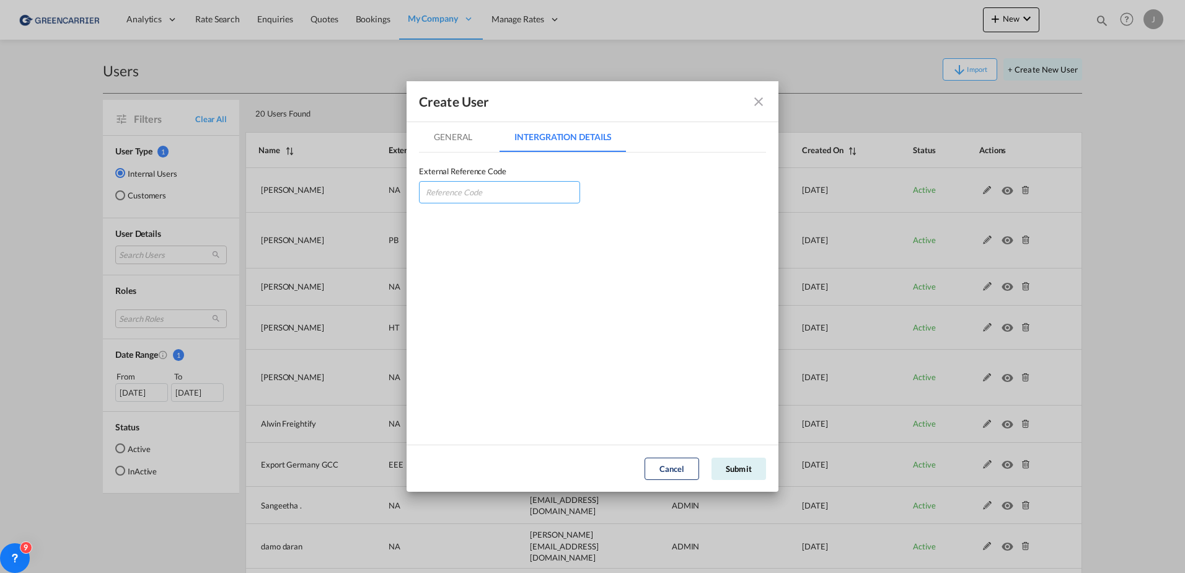
click at [461, 193] on input "GeneralIntergration Details ..." at bounding box center [499, 192] width 161 height 22
type input "C"
type input "GLOCARNOT"
click at [726, 467] on button "Submit" at bounding box center [738, 468] width 55 height 22
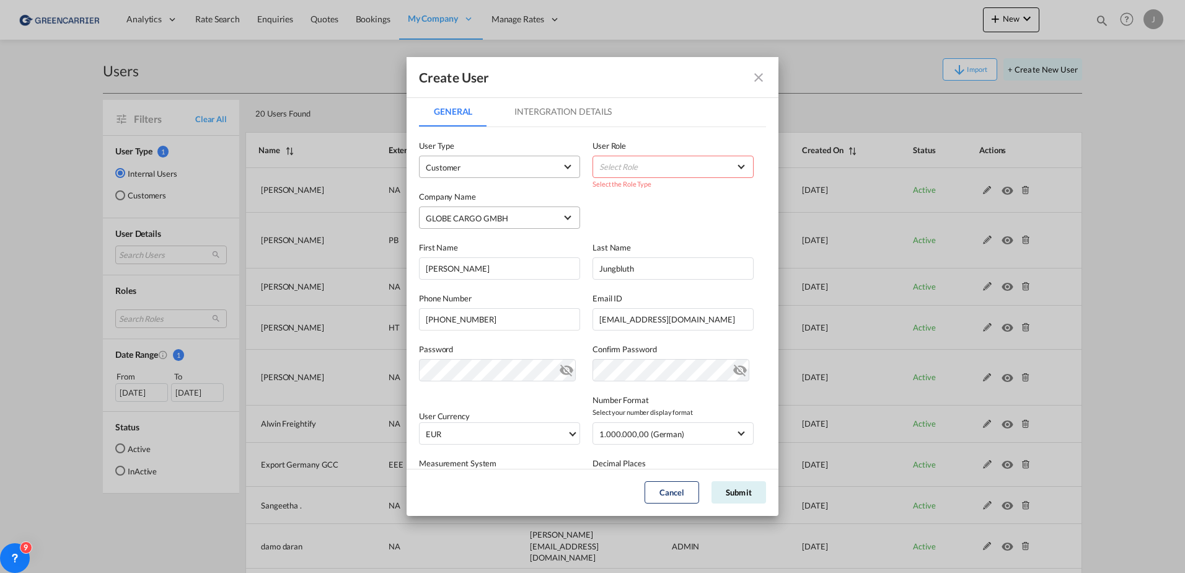
click at [641, 169] on md-select "Select Role" at bounding box center [672, 167] width 161 height 22
click at [628, 231] on div "GCC Customers LCL USER_DEFINED" at bounding box center [632, 226] width 73 height 11
click at [732, 489] on button "Submit" at bounding box center [738, 492] width 55 height 22
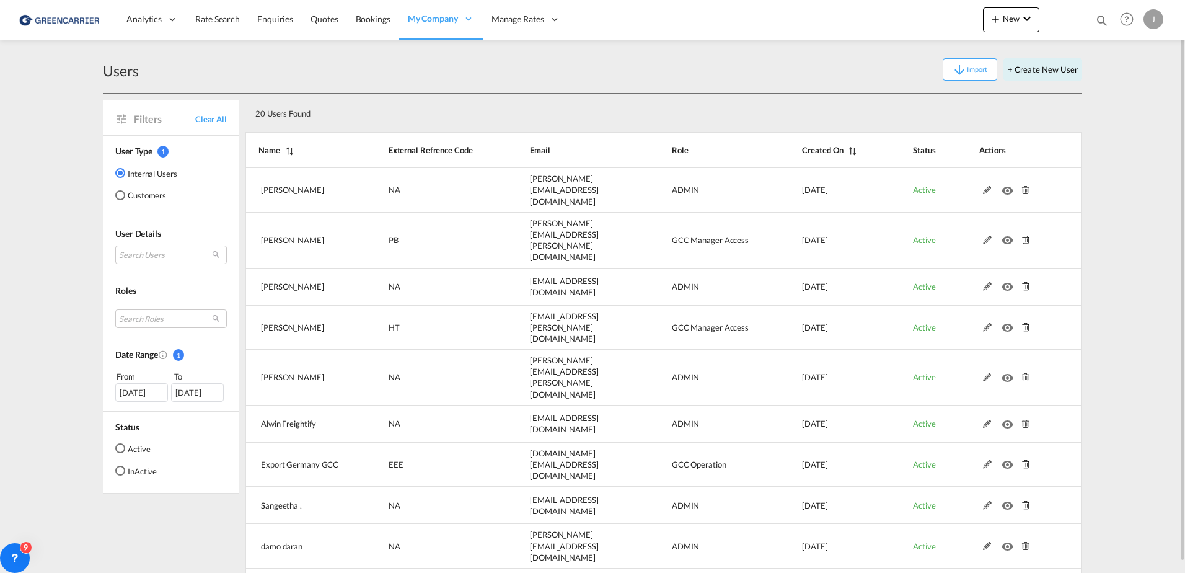
drag, startPoint x: 576, startPoint y: 92, endPoint x: 545, endPoint y: 95, distance: 30.5
click at [576, 92] on div "Users Import + Create New User" at bounding box center [592, 70] width 979 height 48
click at [369, 21] on span "Bookings" at bounding box center [373, 19] width 35 height 11
